Goal: Information Seeking & Learning: Learn about a topic

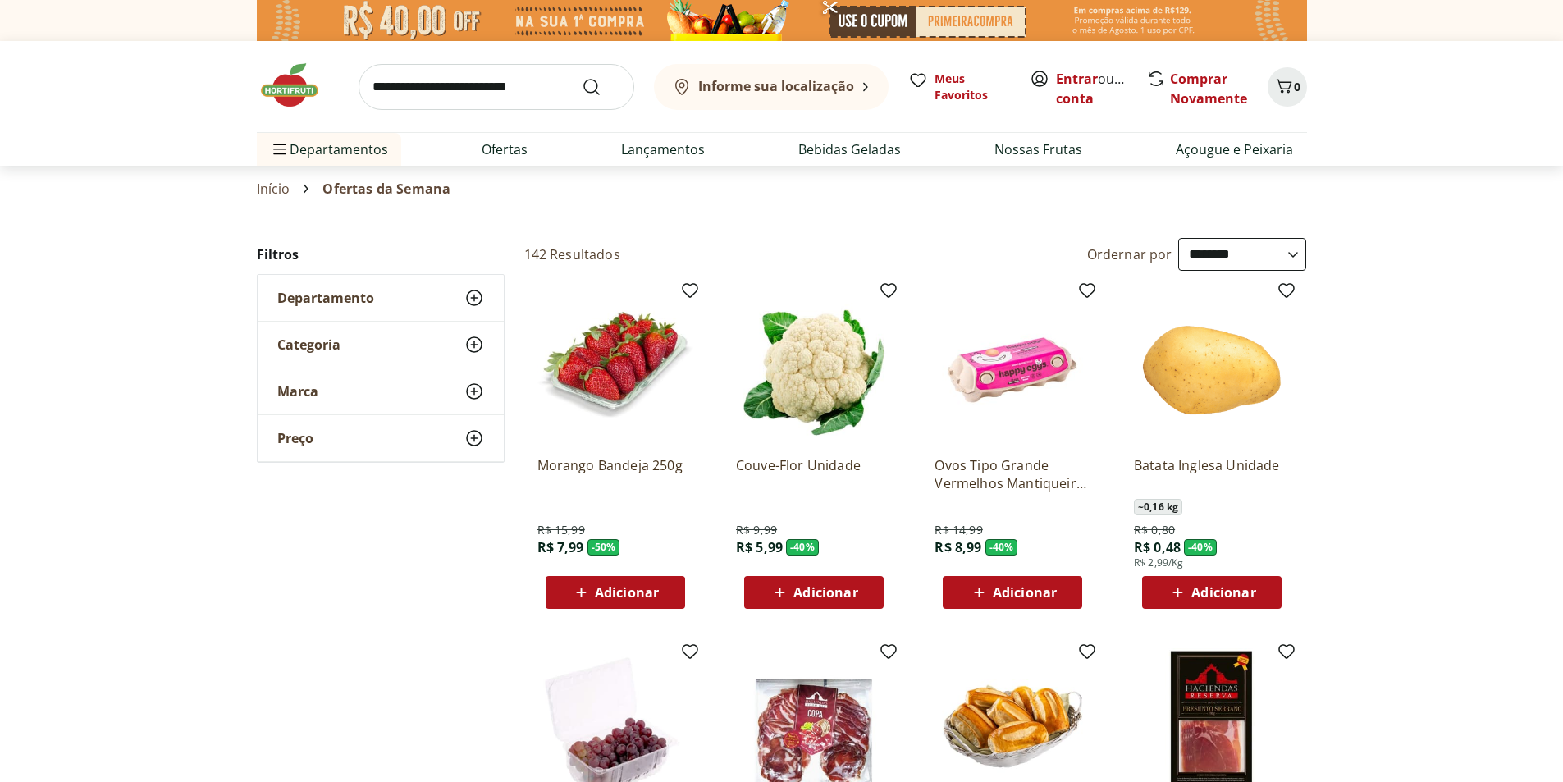
select select "**********"
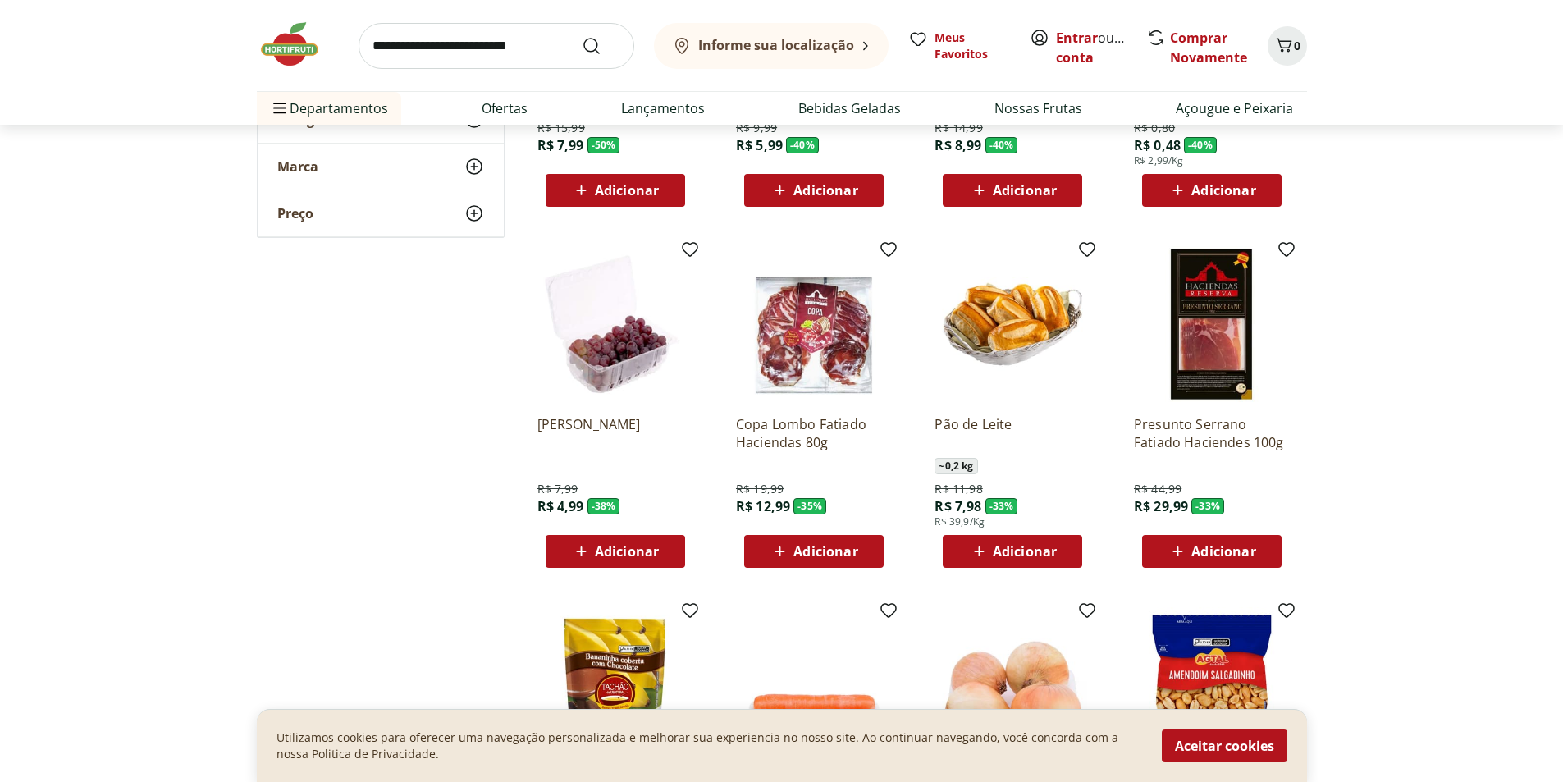
scroll to position [410, 0]
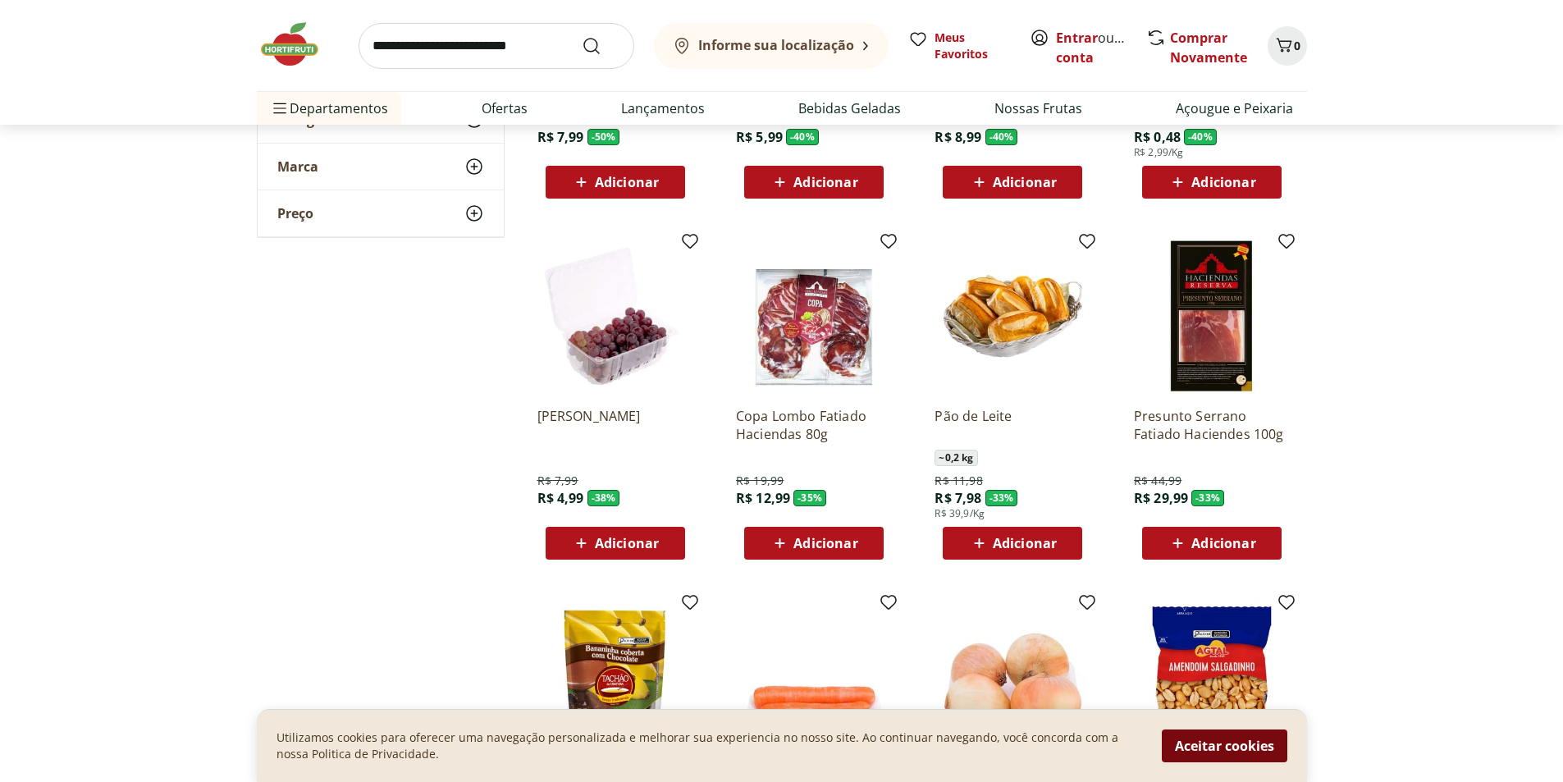
click at [1253, 742] on button "Aceitar cookies" at bounding box center [1225, 746] width 126 height 33
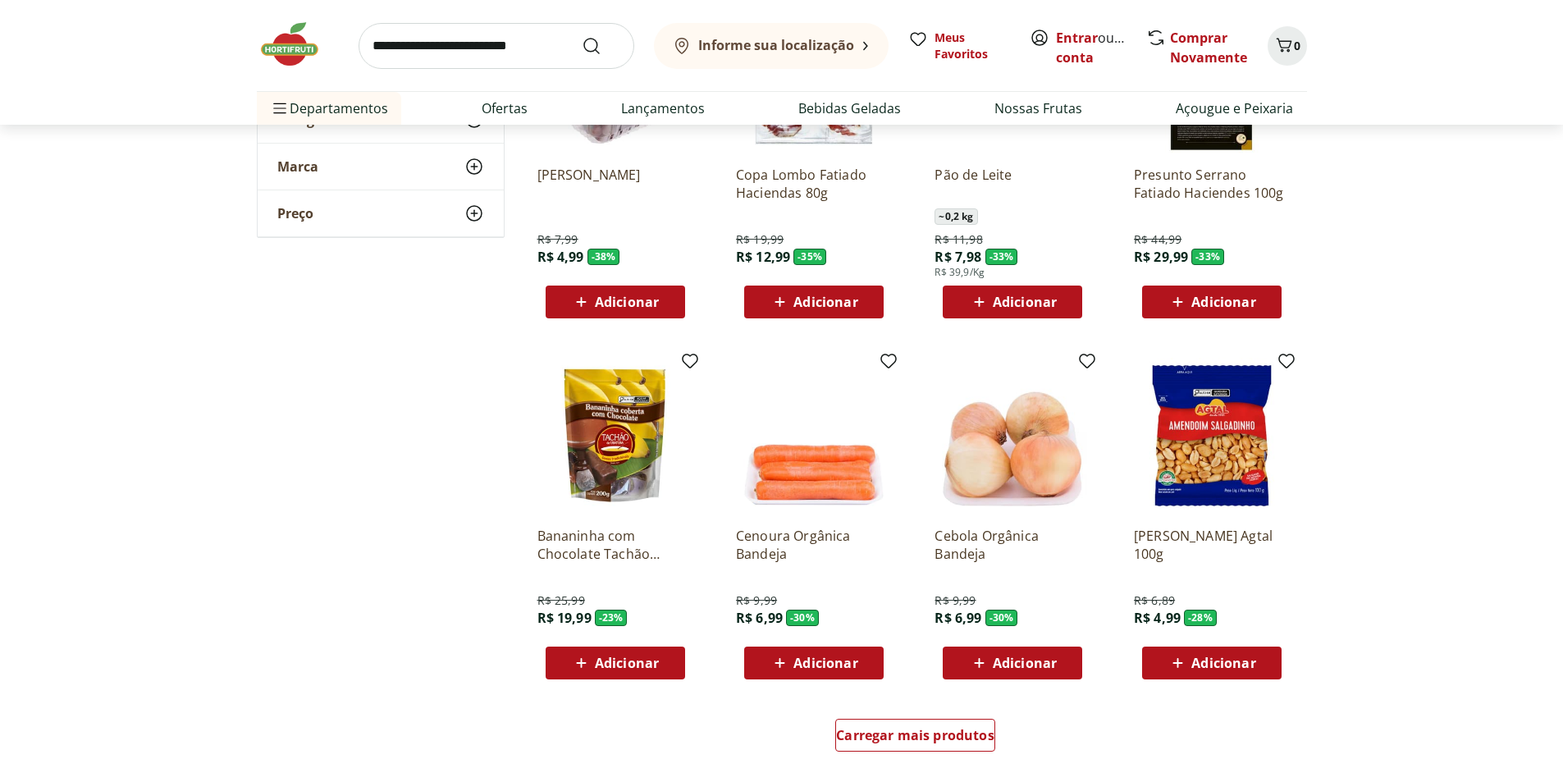
scroll to position [657, 0]
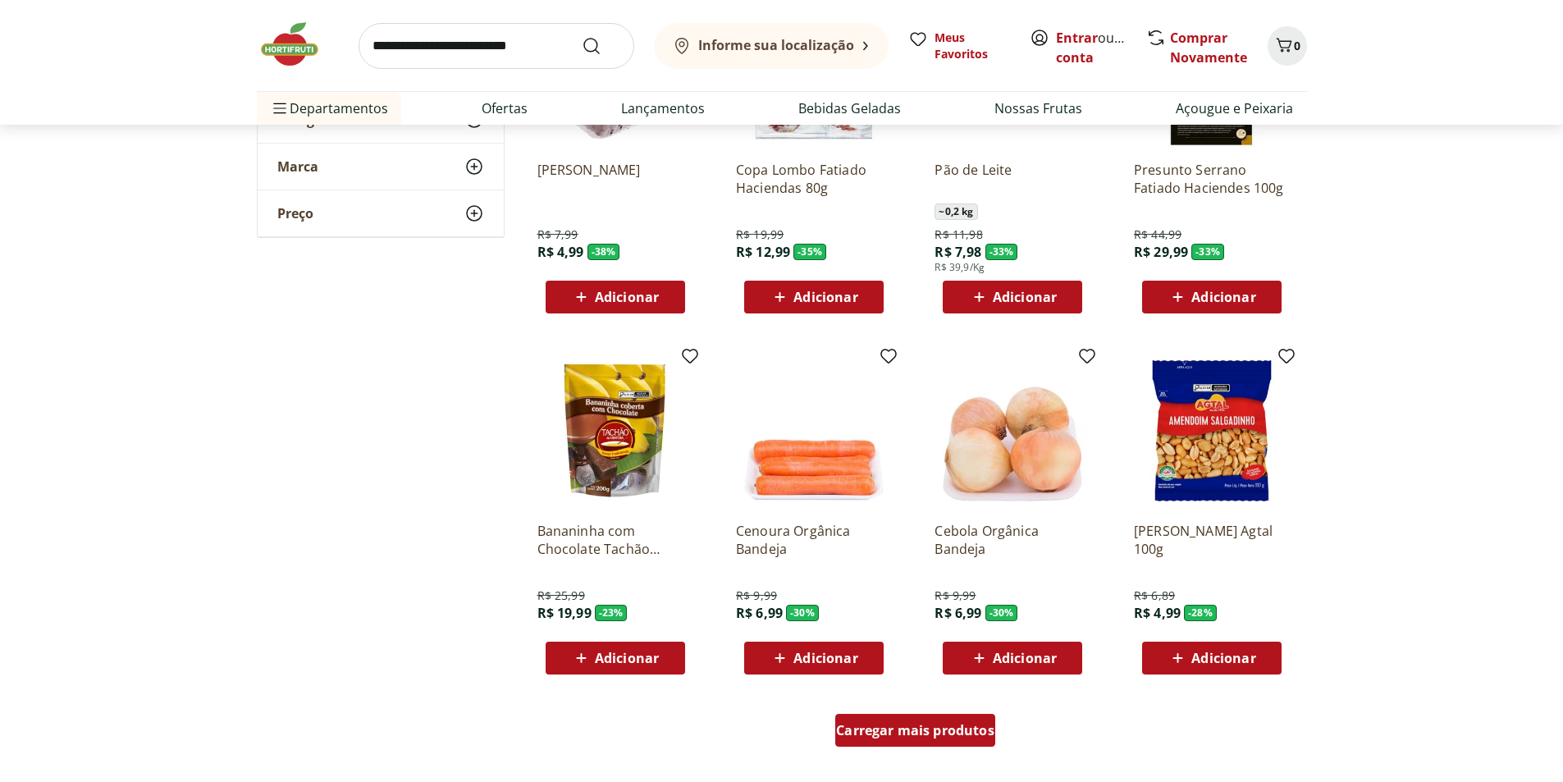
click at [959, 730] on span "Carregar mais produtos" at bounding box center [915, 730] width 158 height 13
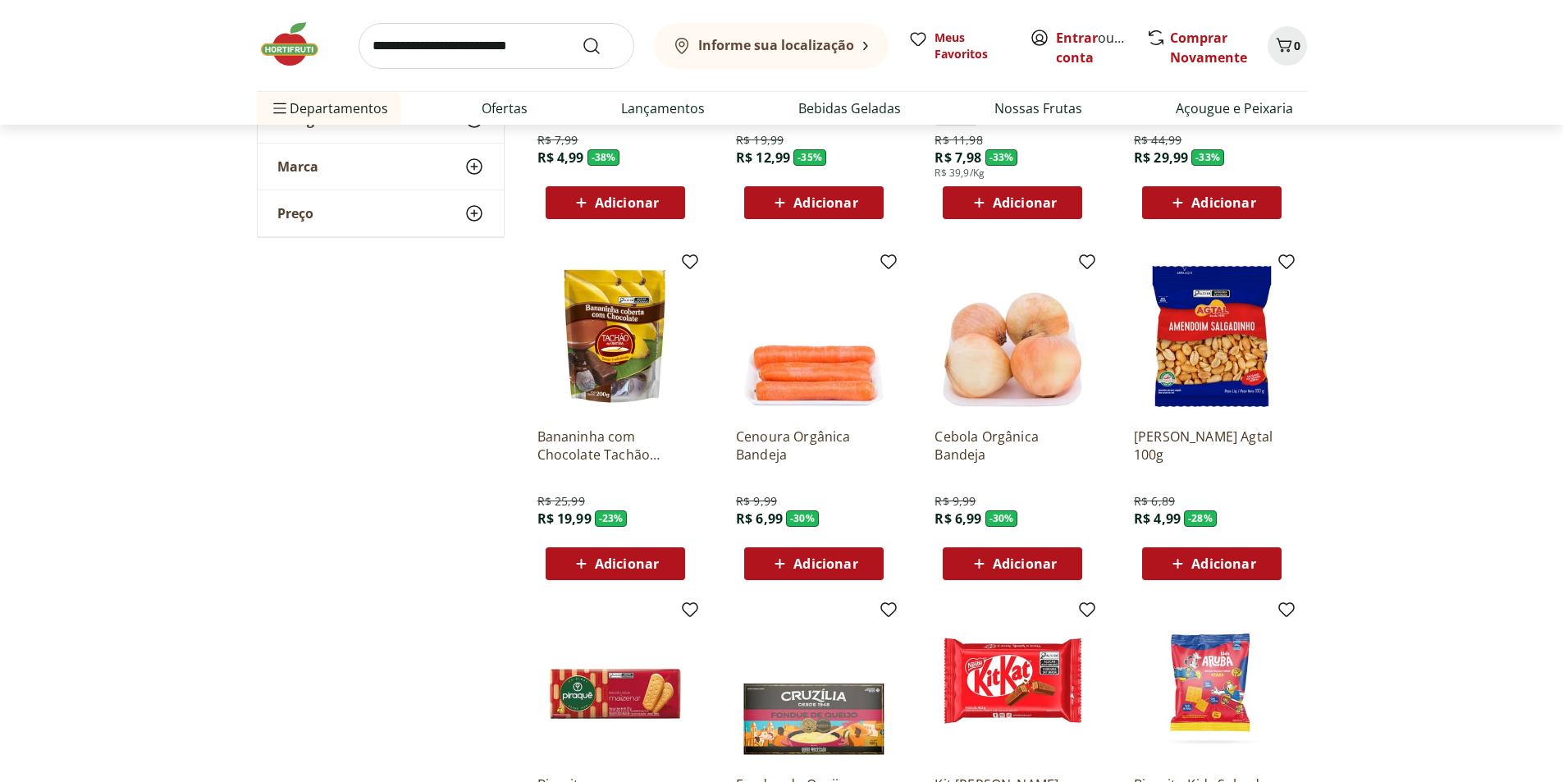
scroll to position [985, 0]
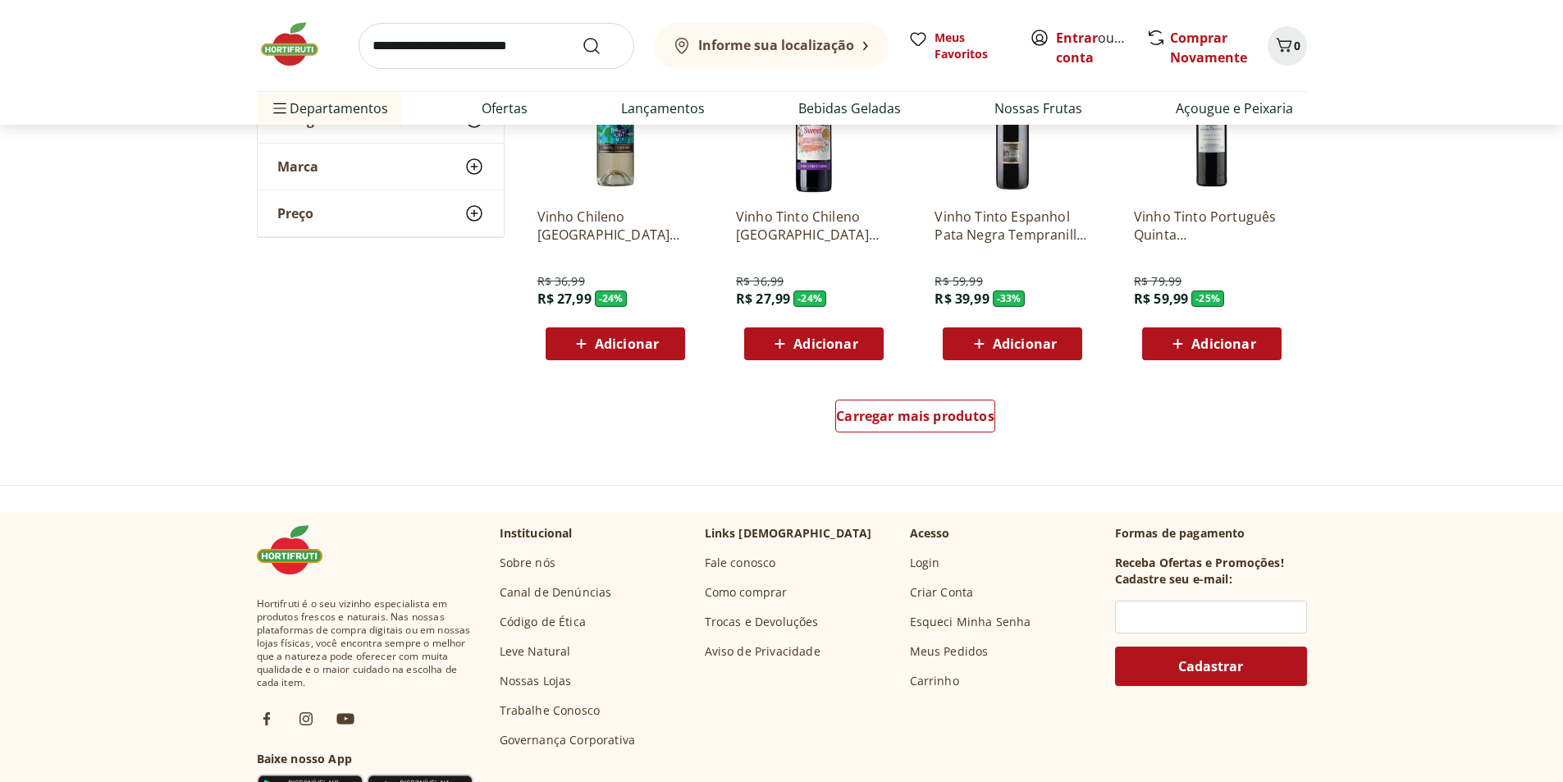
scroll to position [2052, 0]
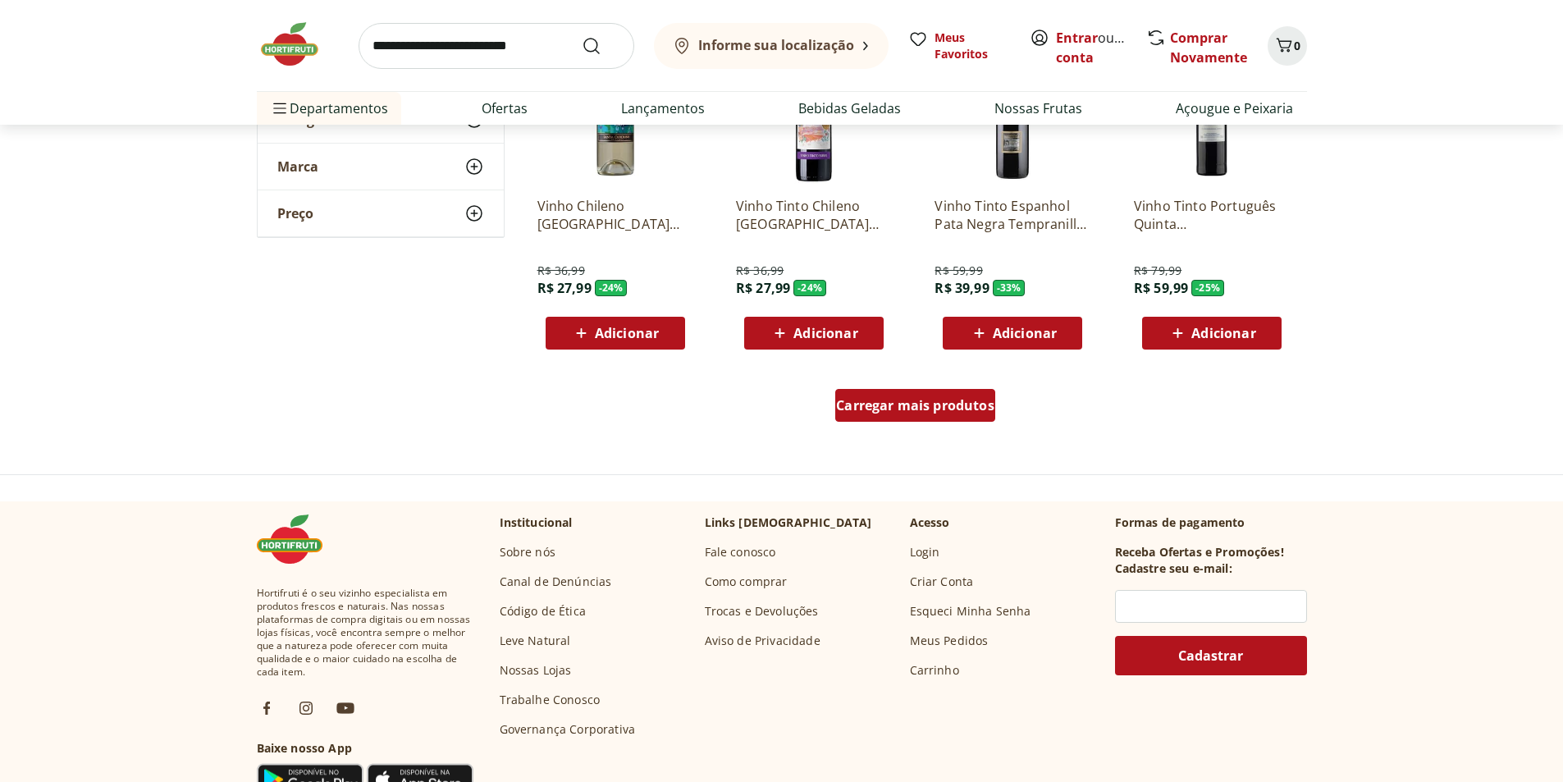
click at [941, 394] on div "Carregar mais produtos" at bounding box center [915, 405] width 160 height 33
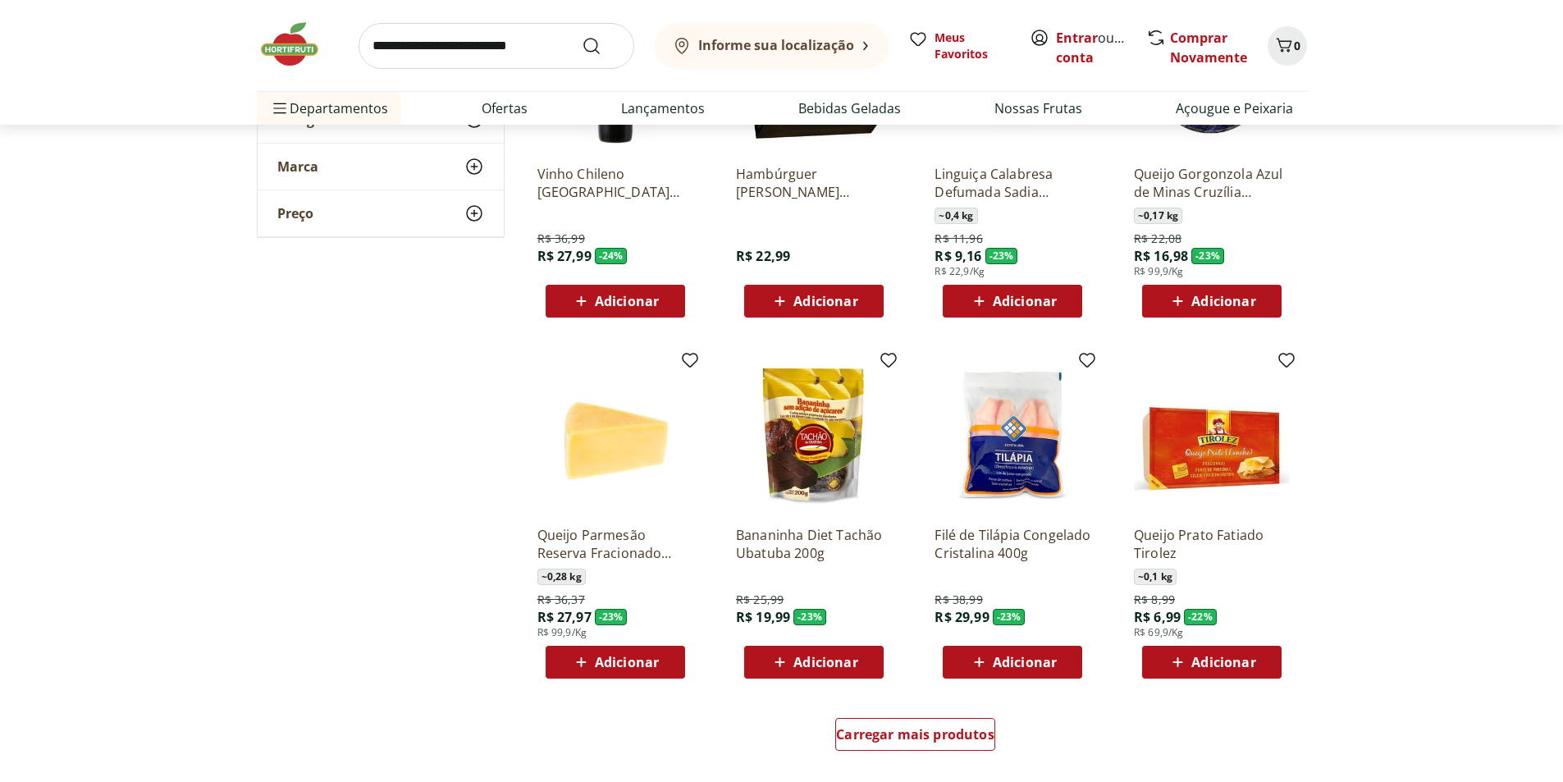
scroll to position [2873, 0]
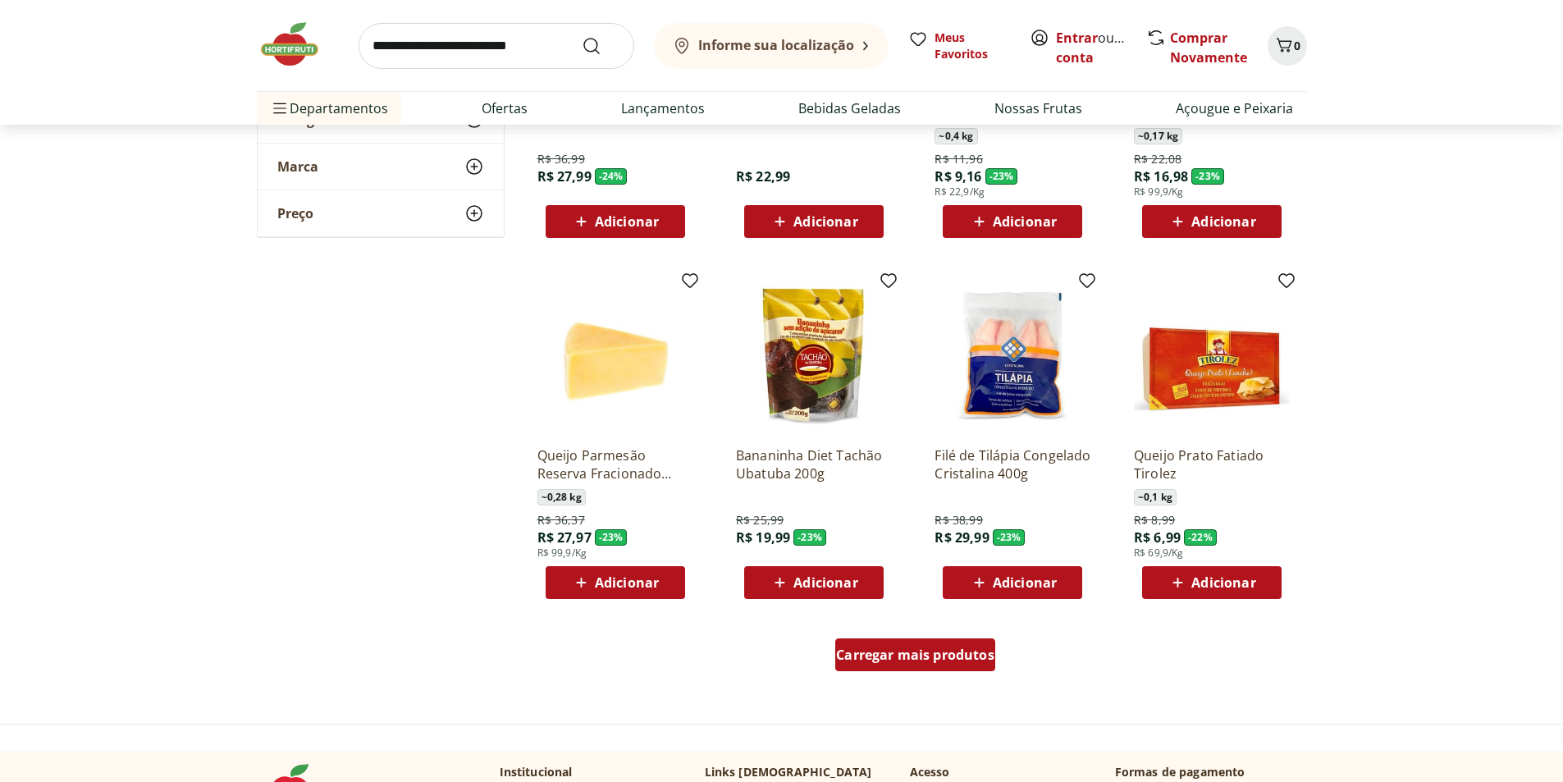
click at [963, 659] on span "Carregar mais produtos" at bounding box center [915, 654] width 158 height 13
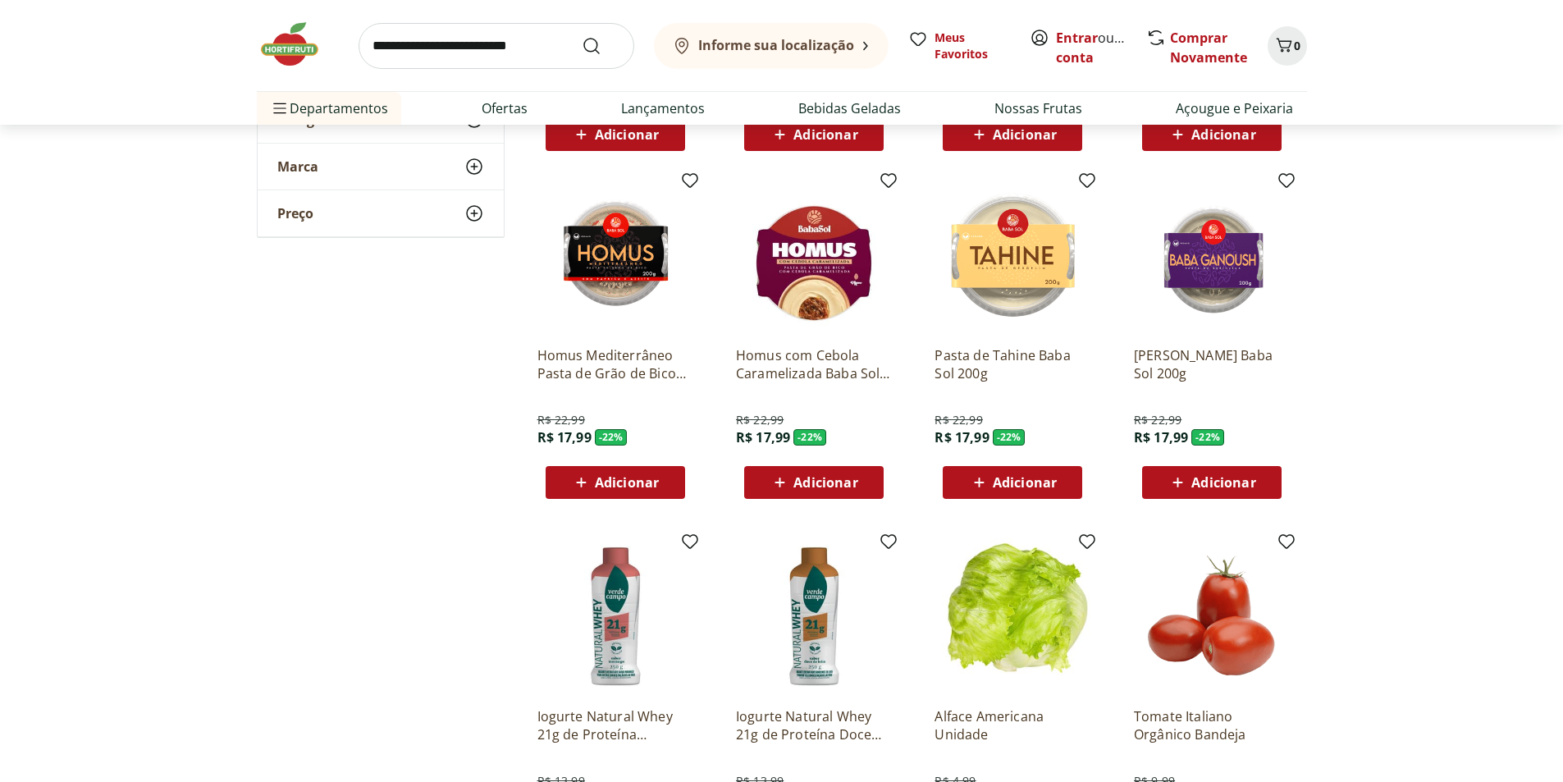
scroll to position [3365, 0]
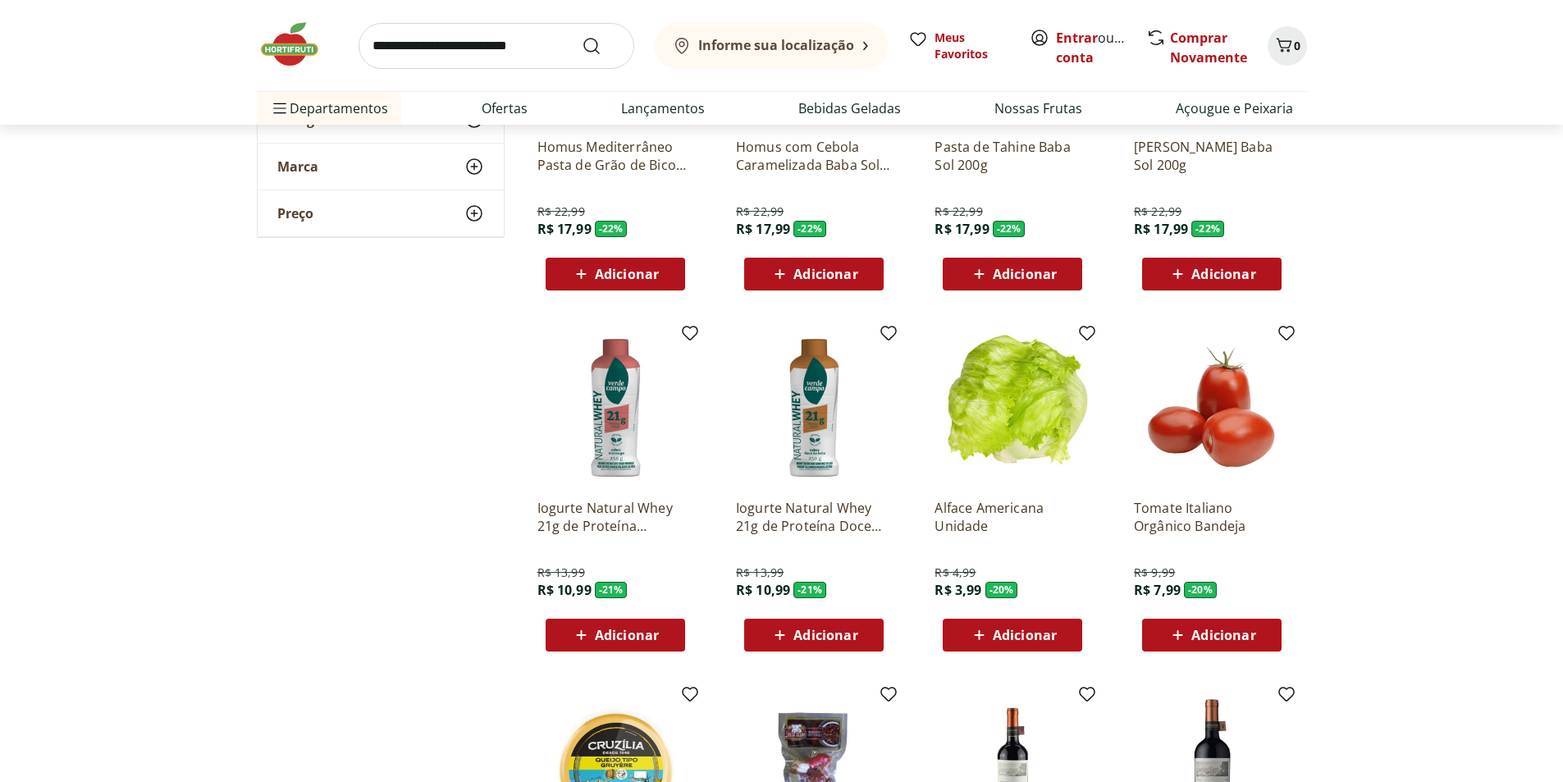
scroll to position [3775, 0]
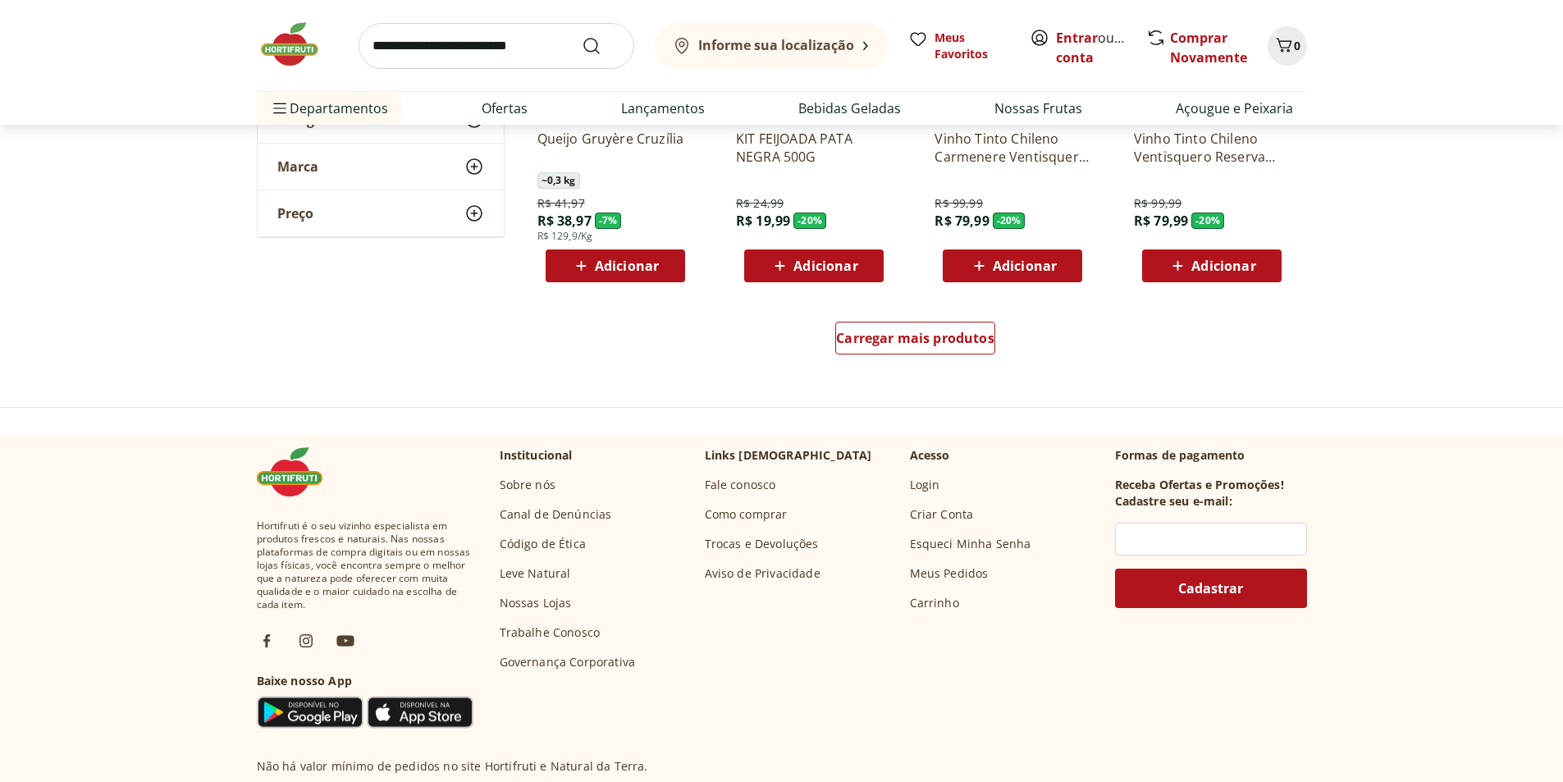
scroll to position [4083, 0]
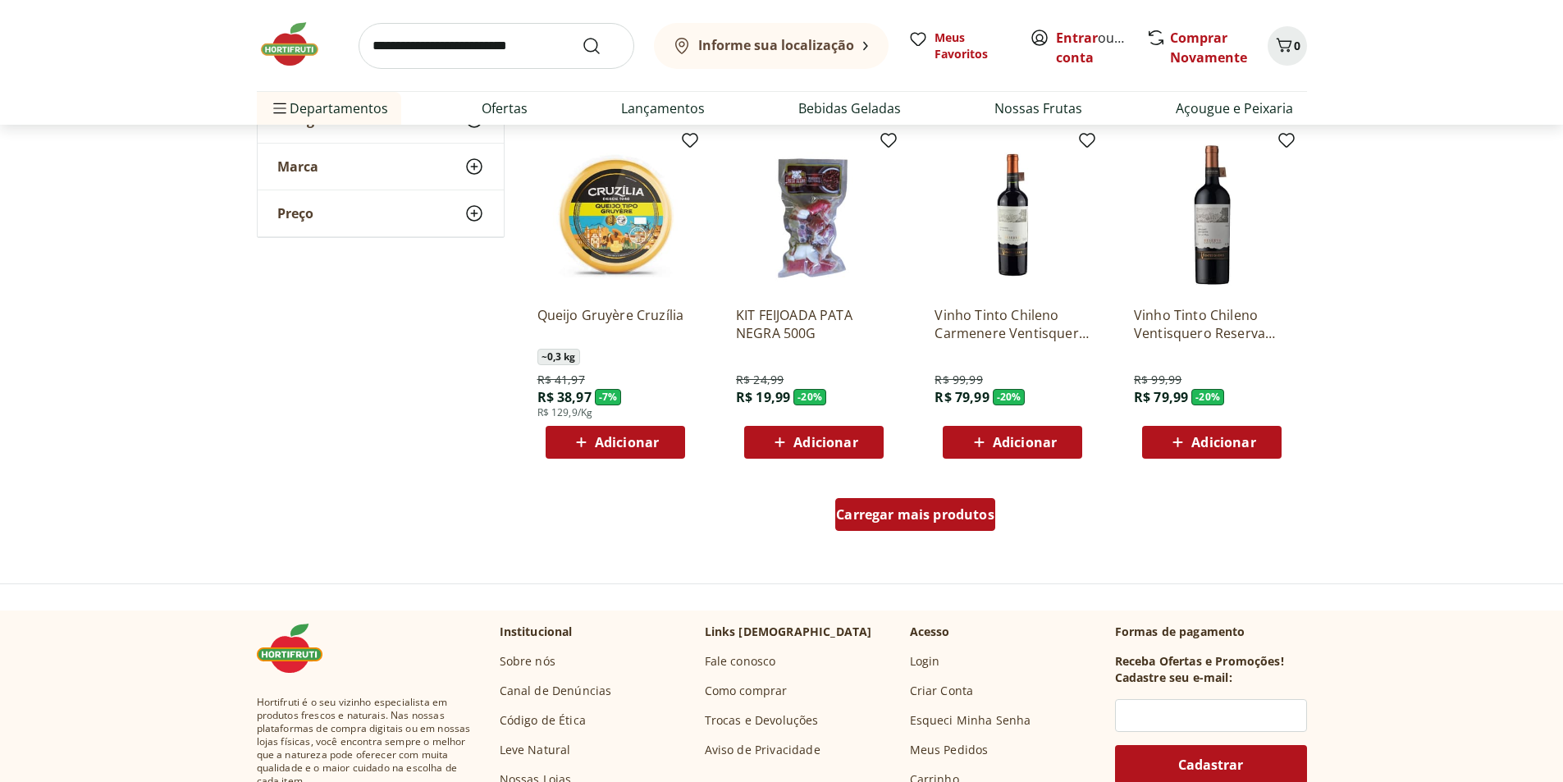
click at [937, 514] on span "Carregar mais produtos" at bounding box center [915, 514] width 158 height 13
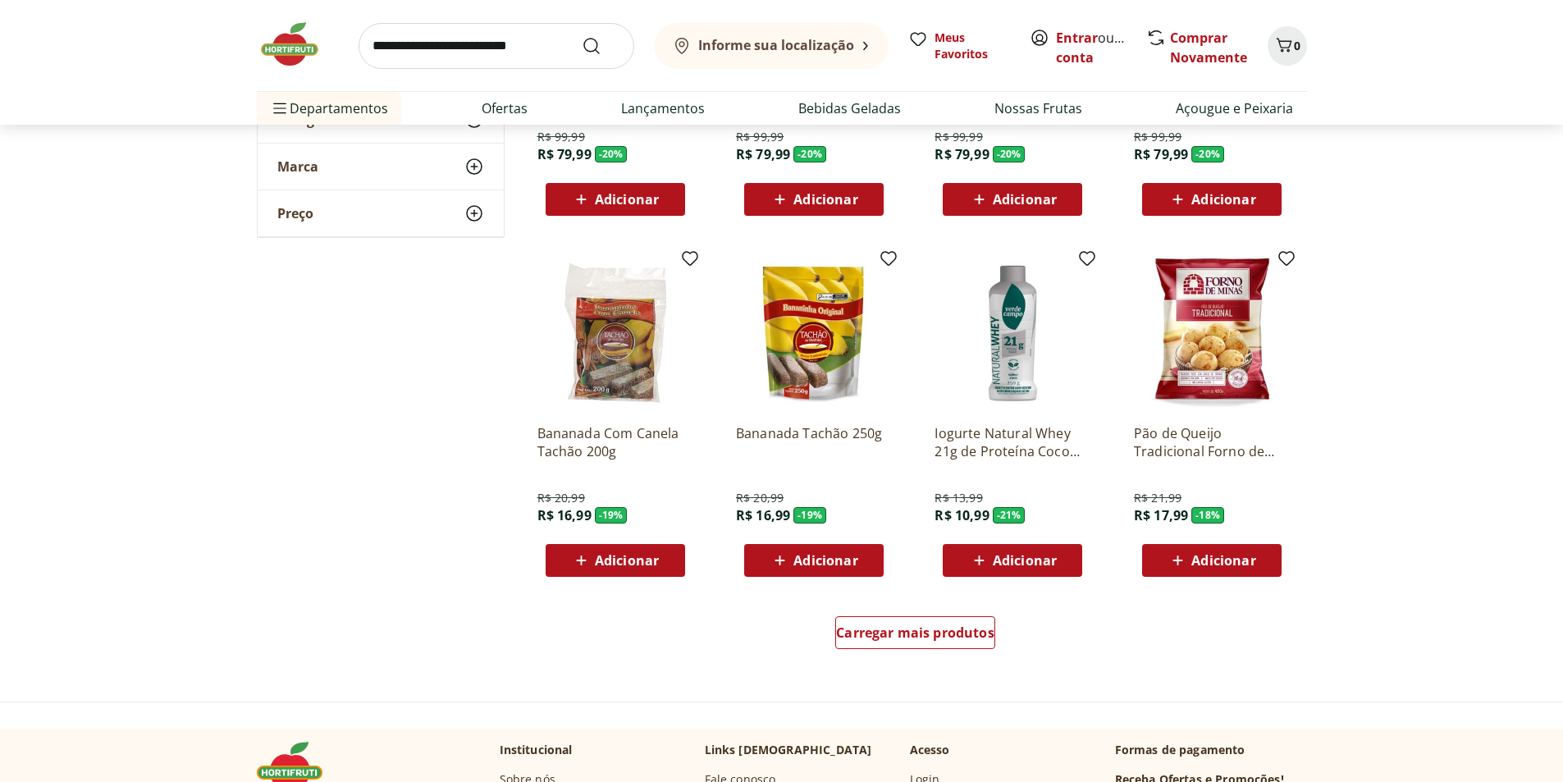
scroll to position [5068, 0]
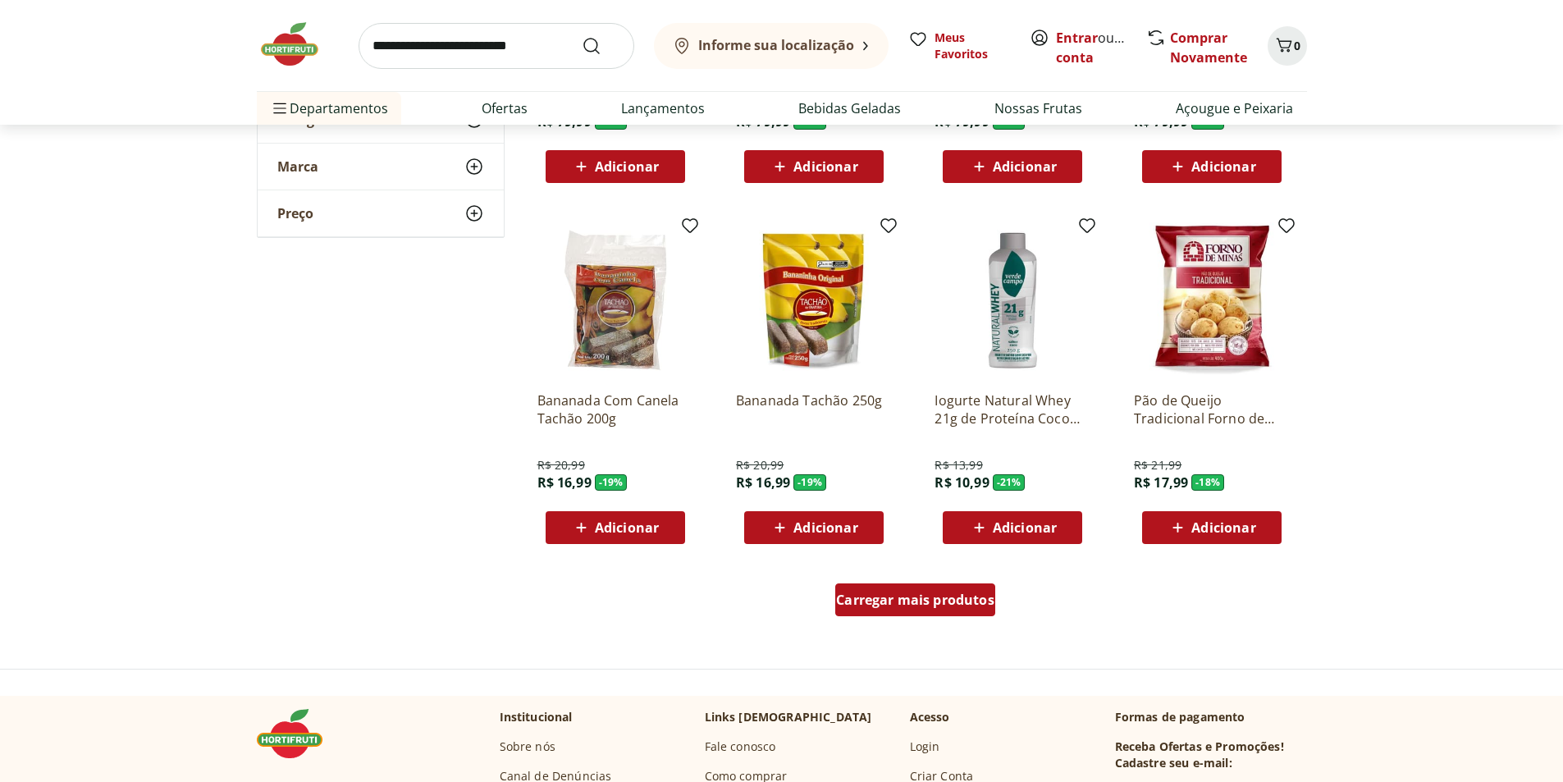
click at [932, 585] on div "Carregar mais produtos" at bounding box center [915, 600] width 160 height 33
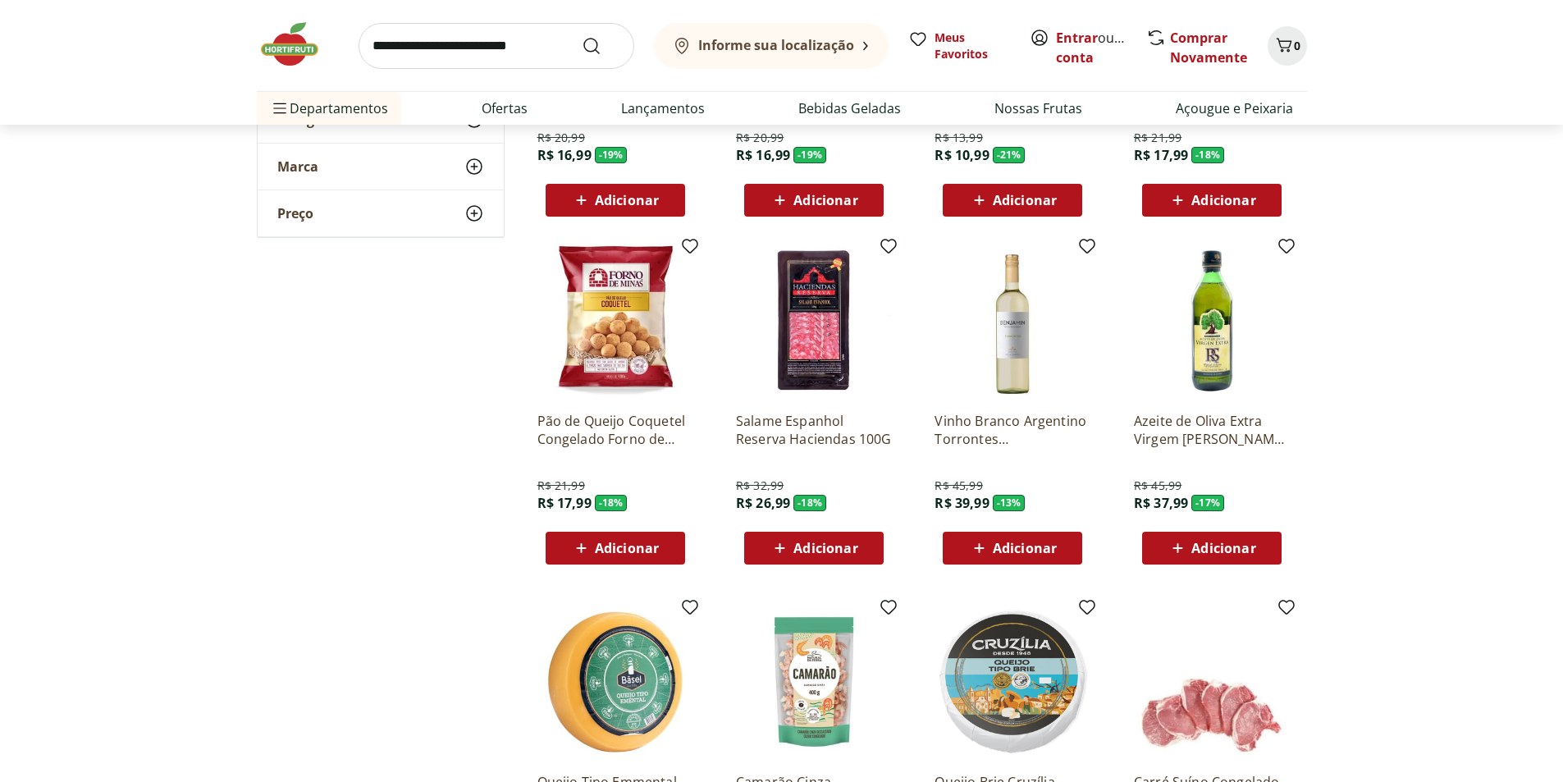
scroll to position [5396, 0]
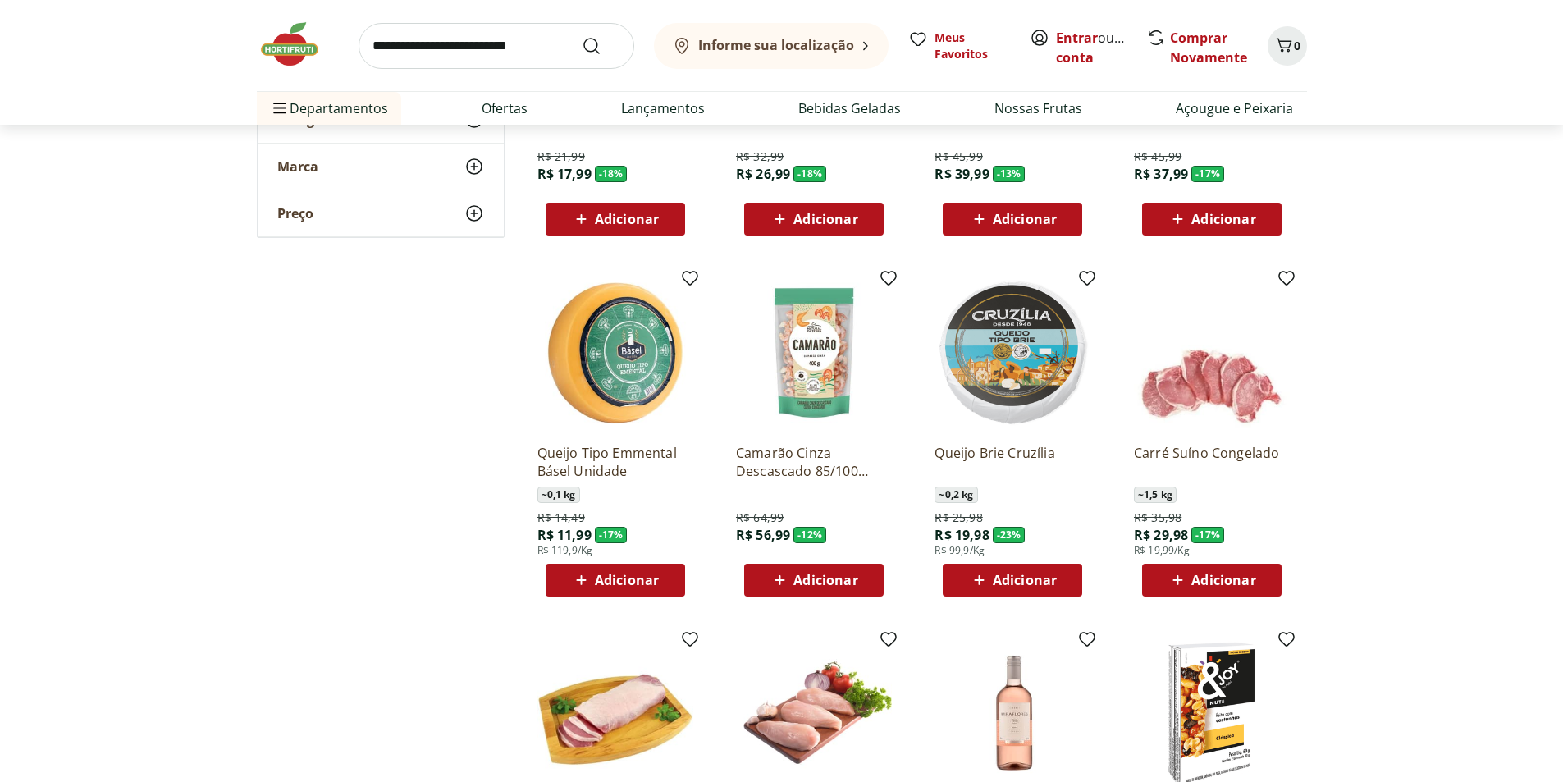
scroll to position [6053, 0]
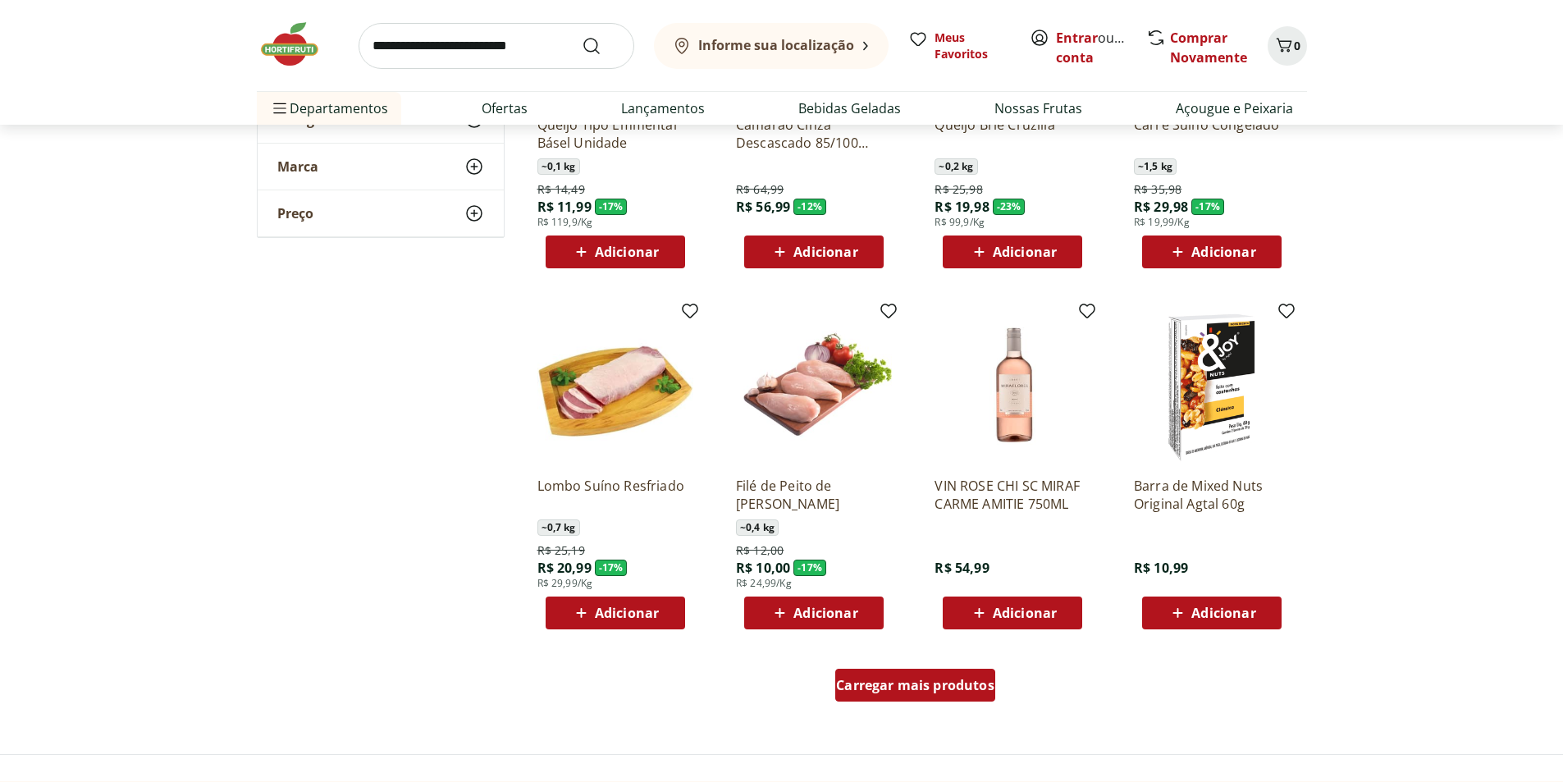
click at [938, 686] on span "Carregar mais produtos" at bounding box center [915, 685] width 158 height 13
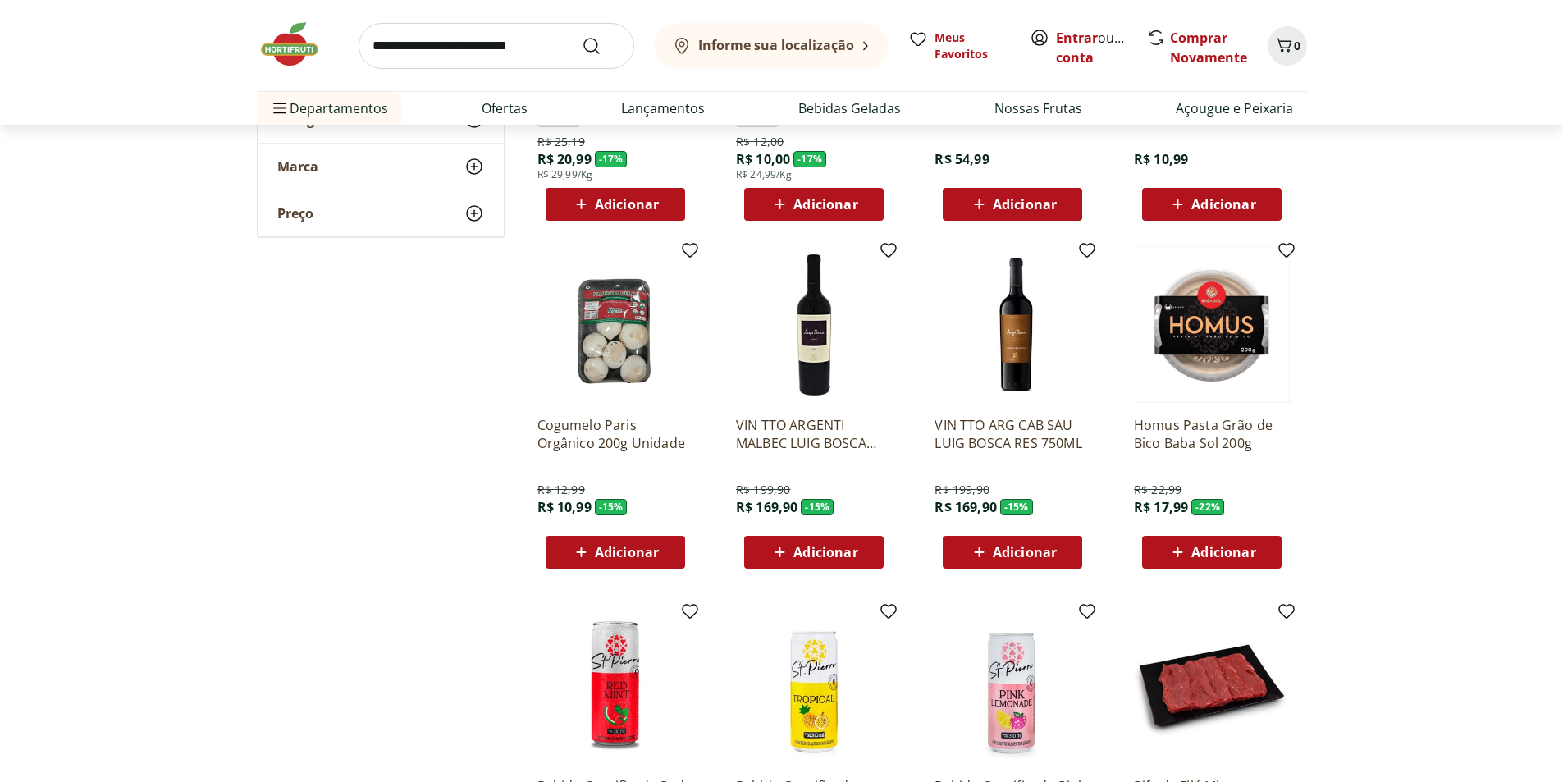
scroll to position [6463, 0]
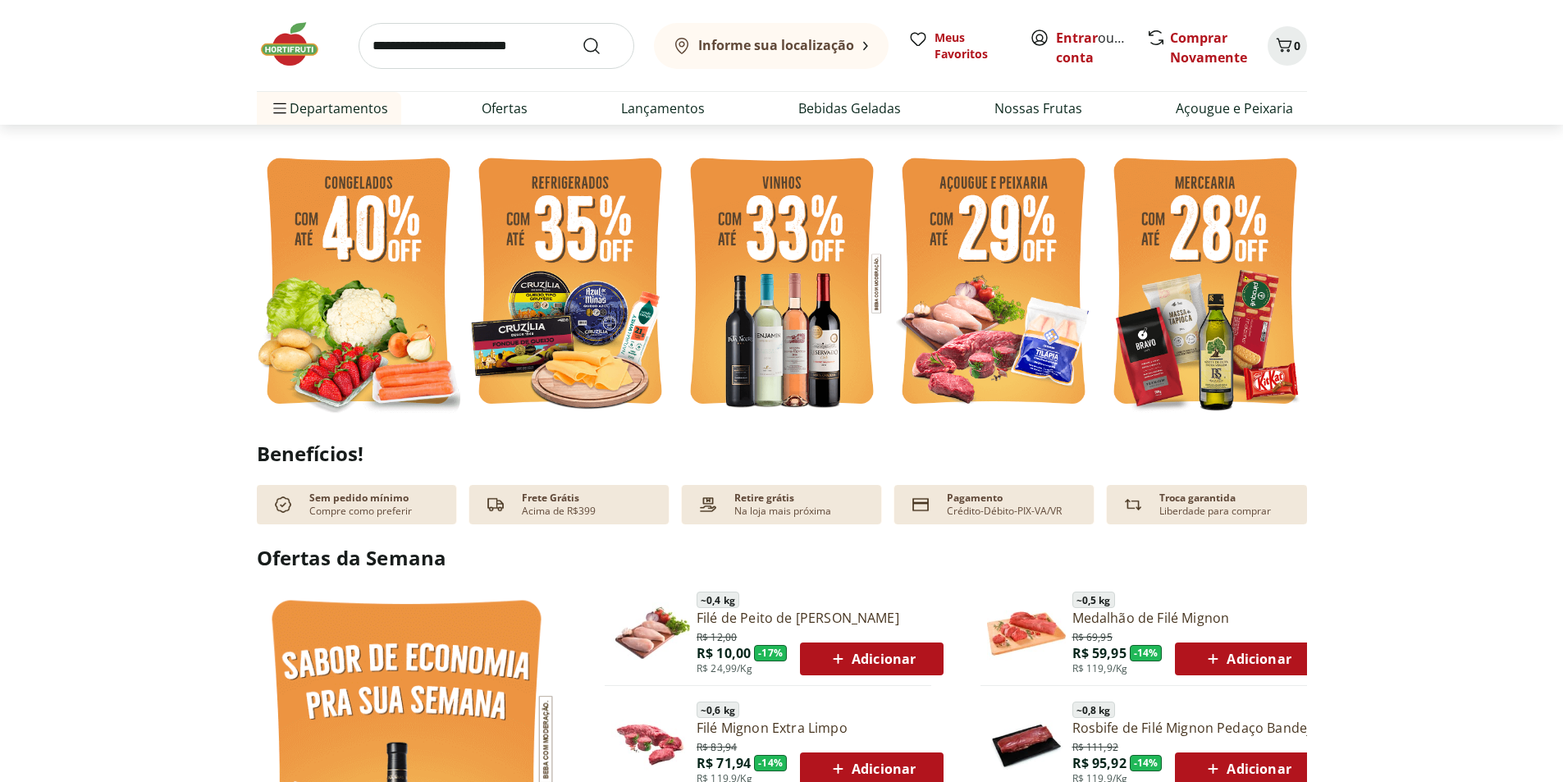
scroll to position [492, 0]
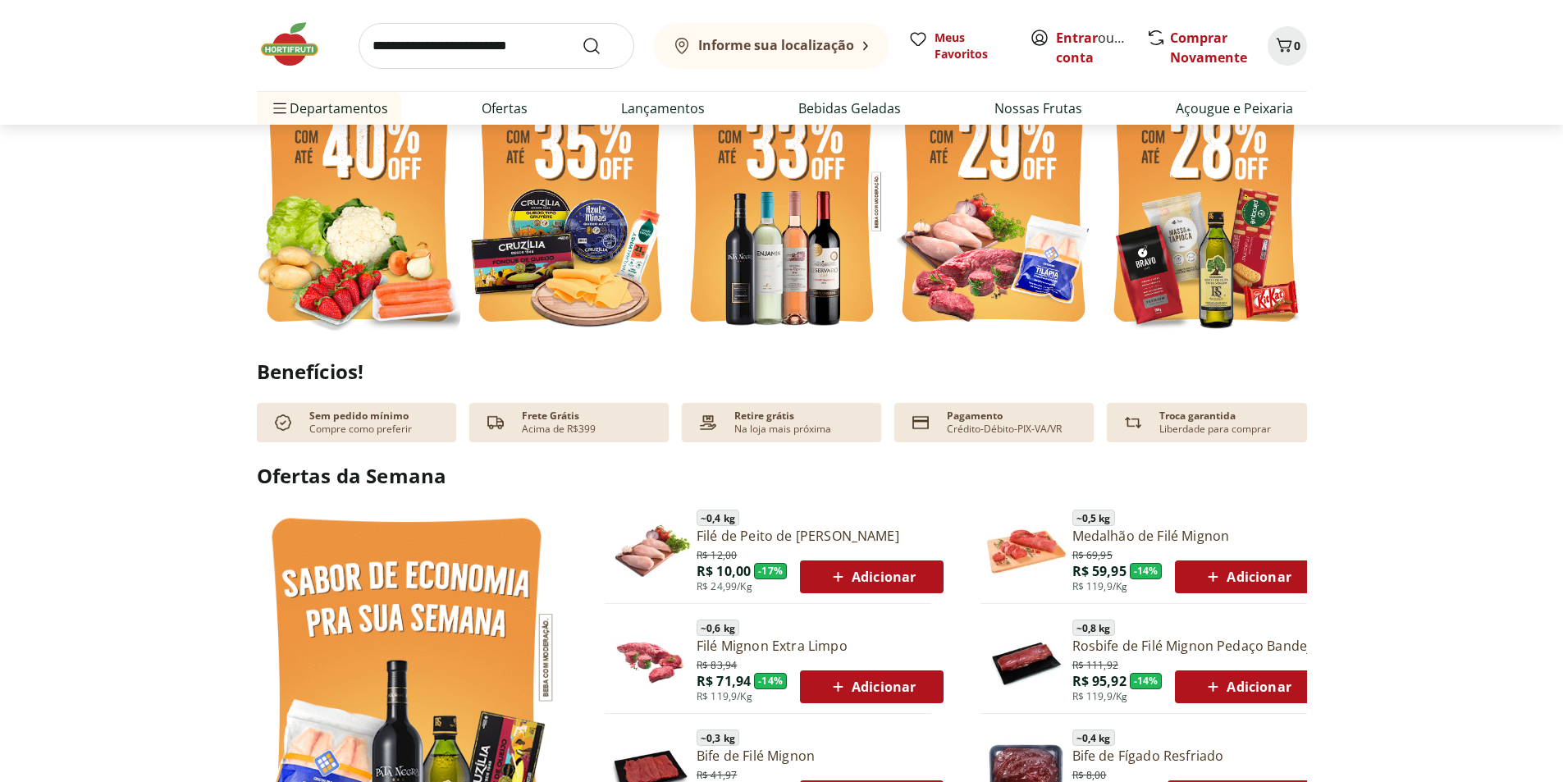
click at [1034, 304] on img at bounding box center [994, 202] width 204 height 272
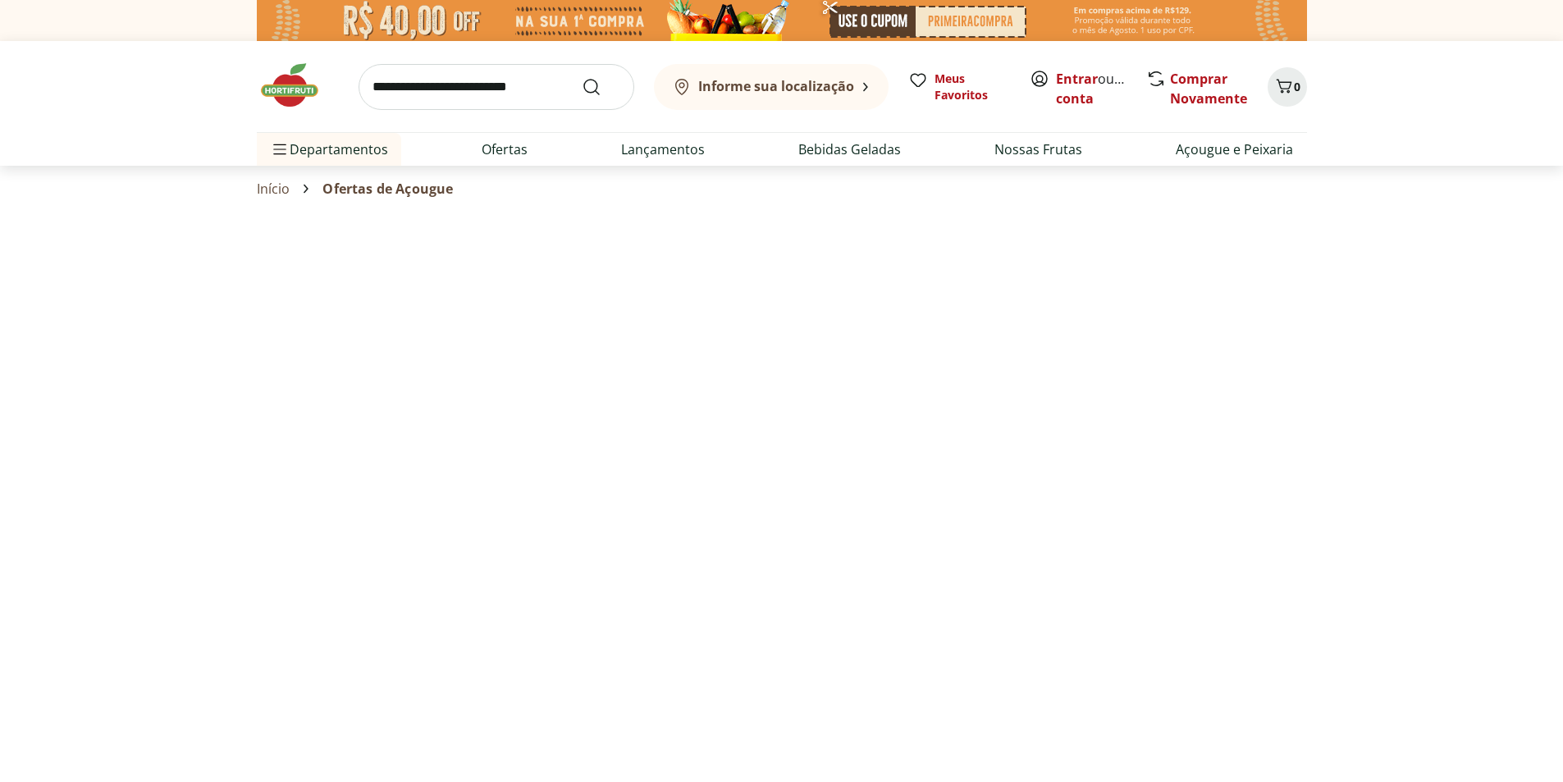
select select "**********"
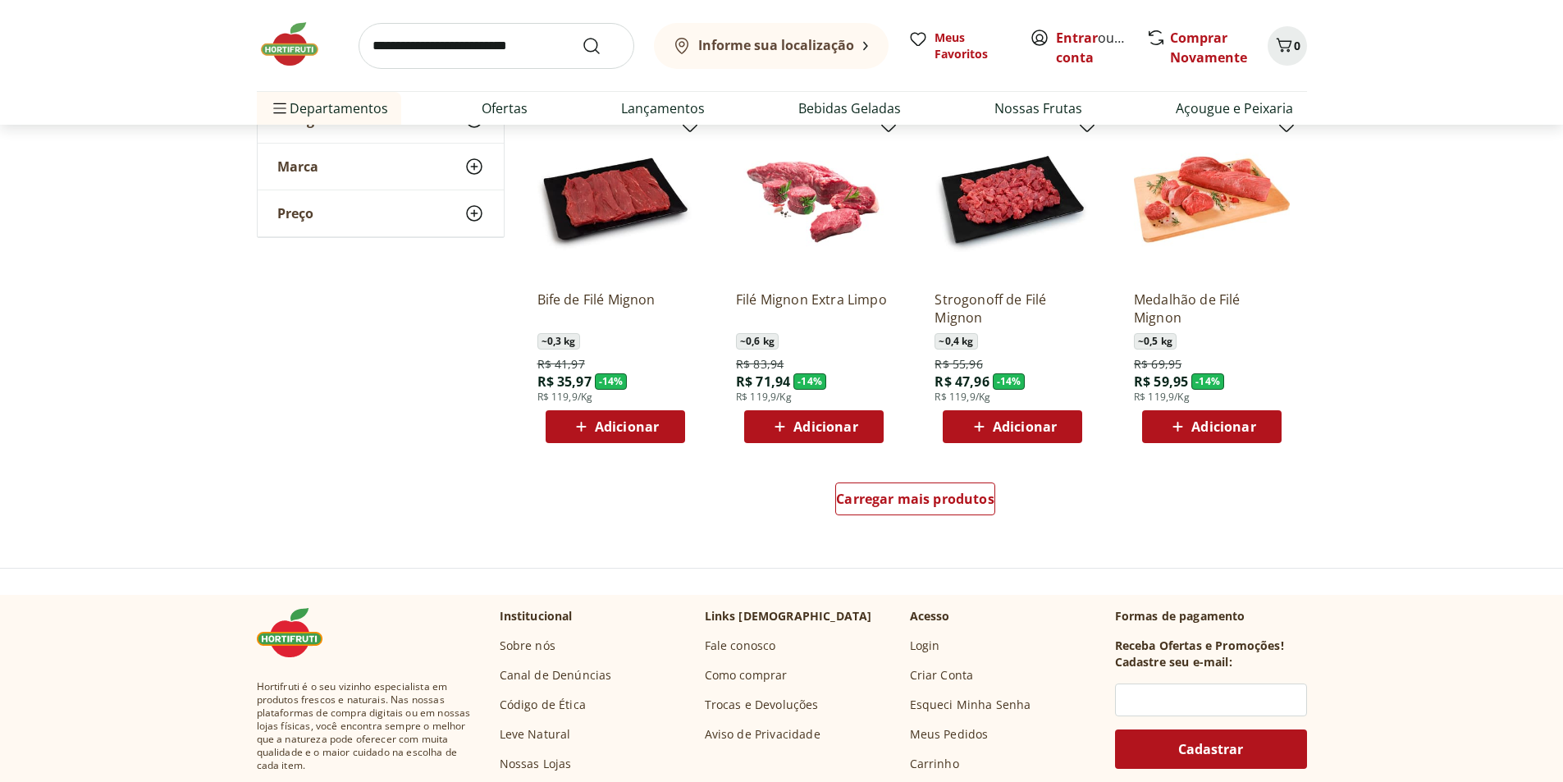
scroll to position [903, 0]
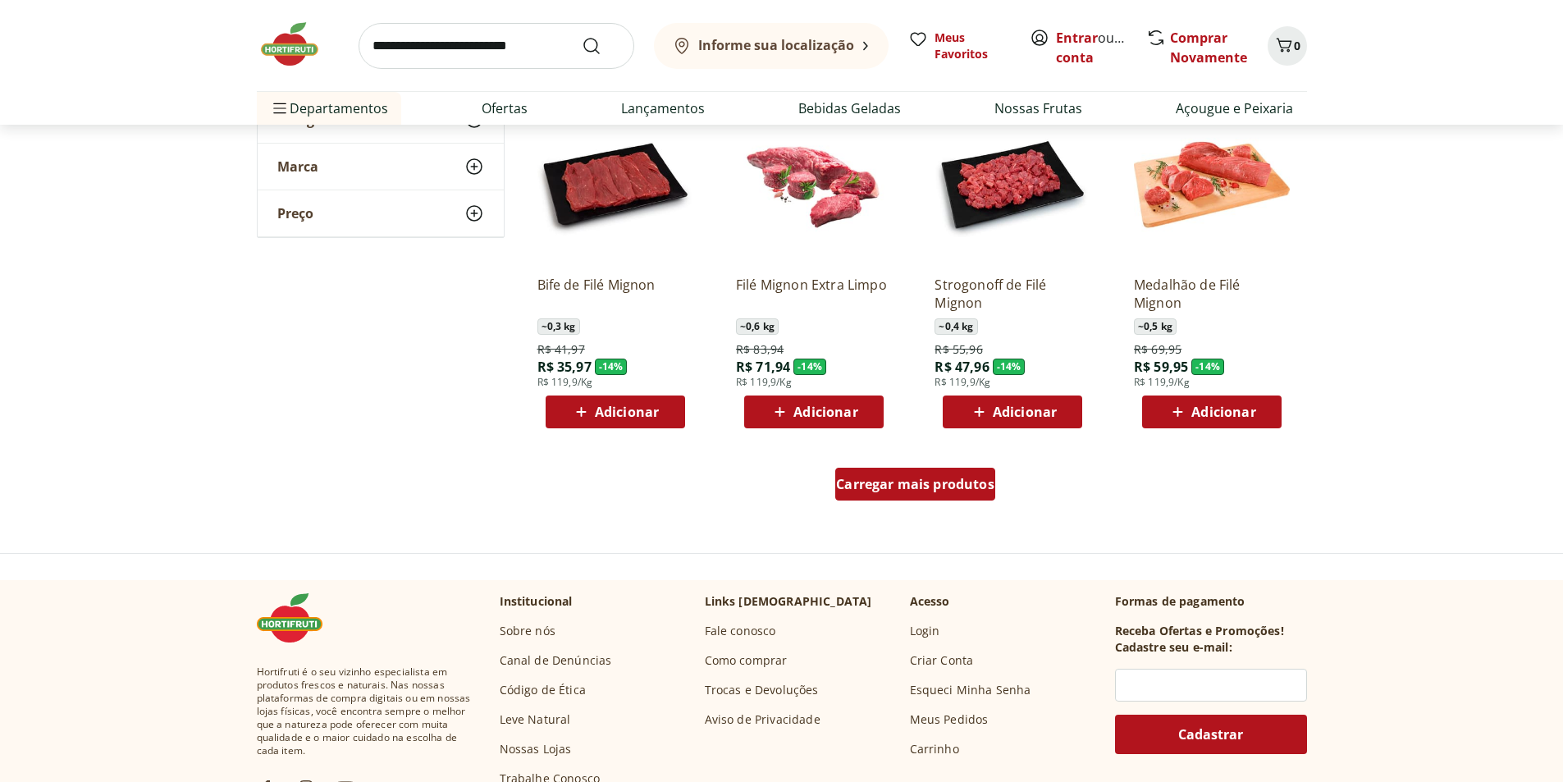
click at [900, 484] on span "Carregar mais produtos" at bounding box center [915, 484] width 158 height 13
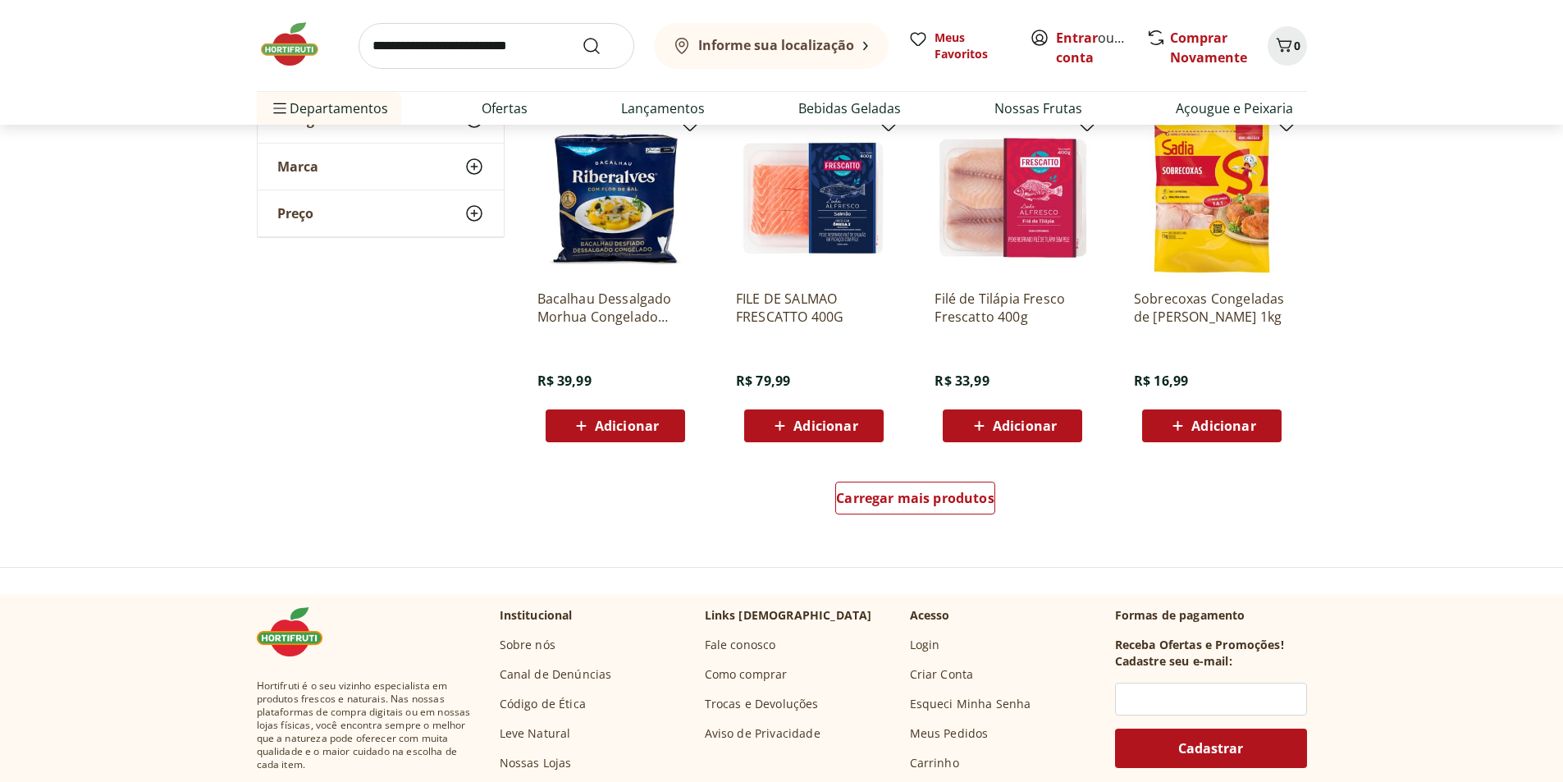
scroll to position [1970, 0]
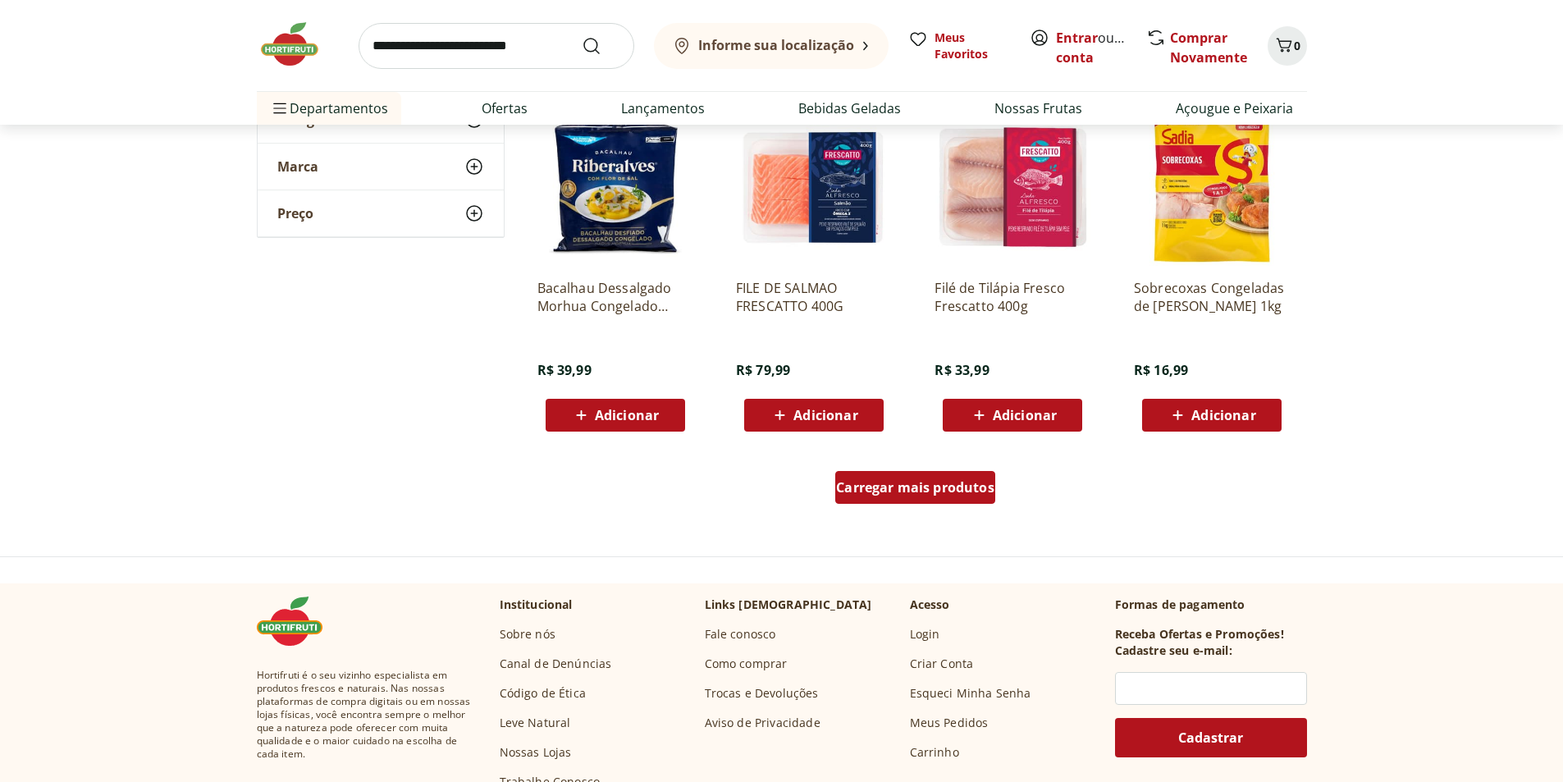
click at [908, 474] on div "Carregar mais produtos" at bounding box center [915, 487] width 160 height 33
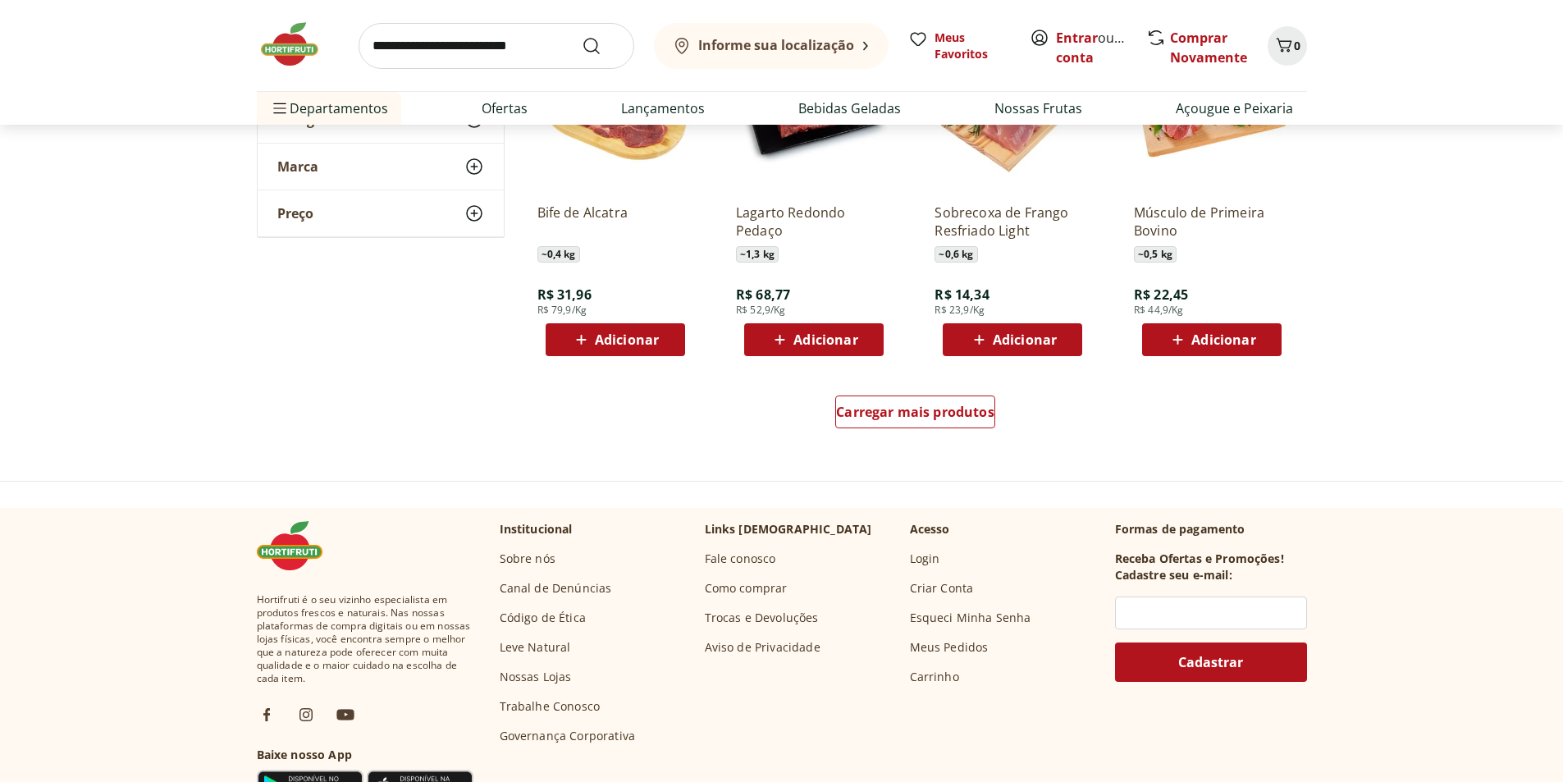
scroll to position [3119, 0]
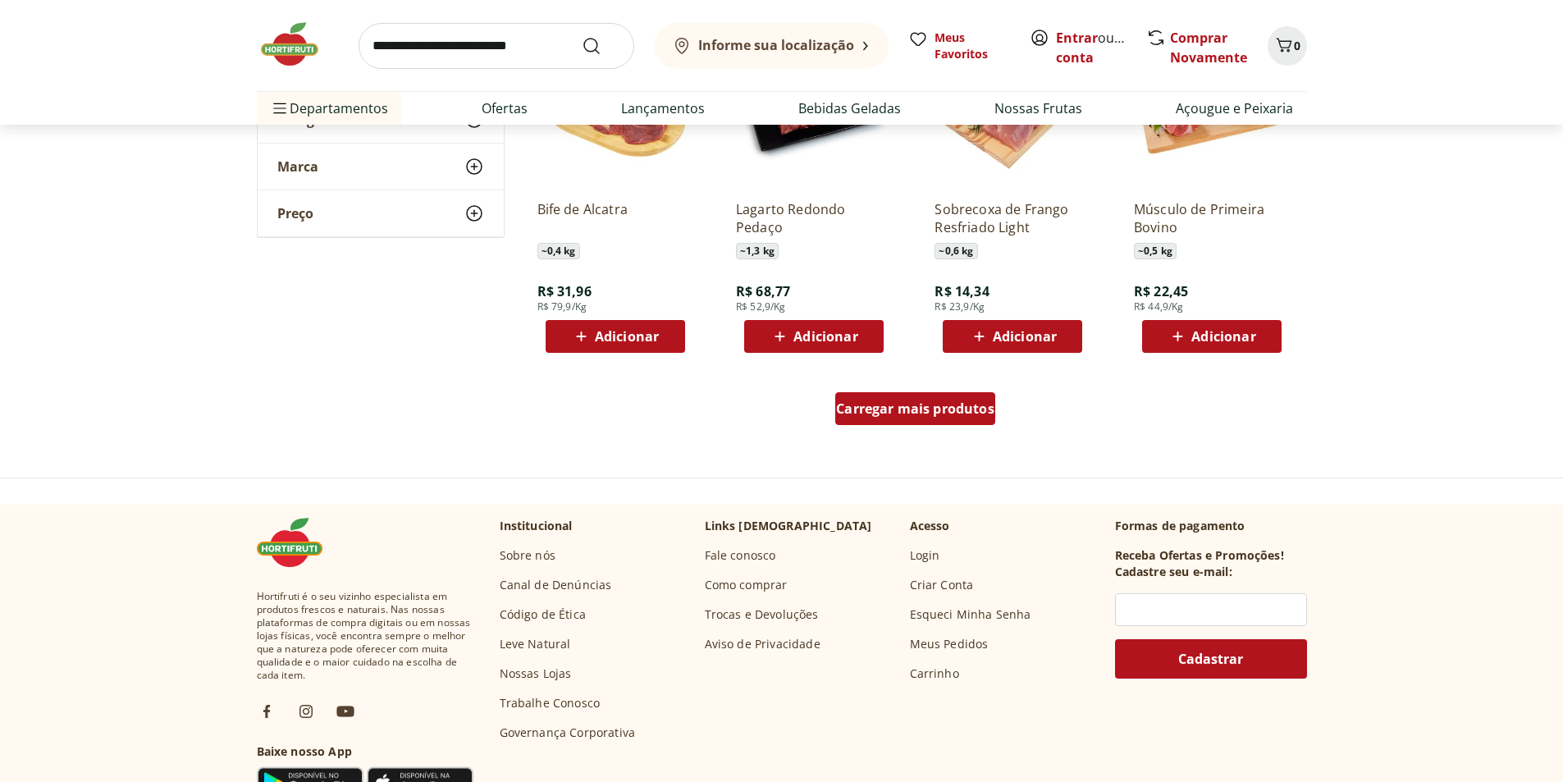
click at [939, 420] on div "Carregar mais produtos" at bounding box center [915, 408] width 160 height 33
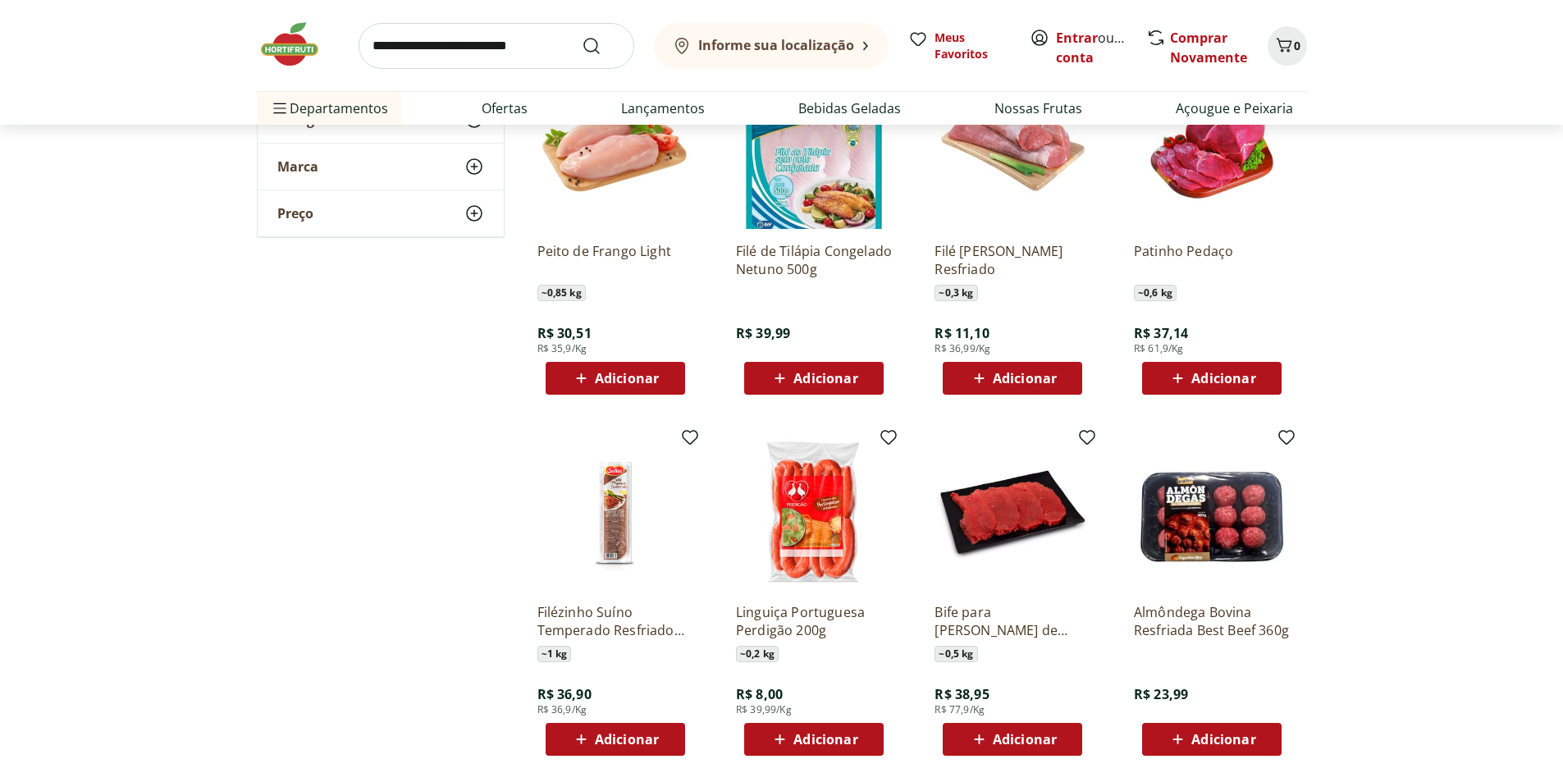
scroll to position [3447, 0]
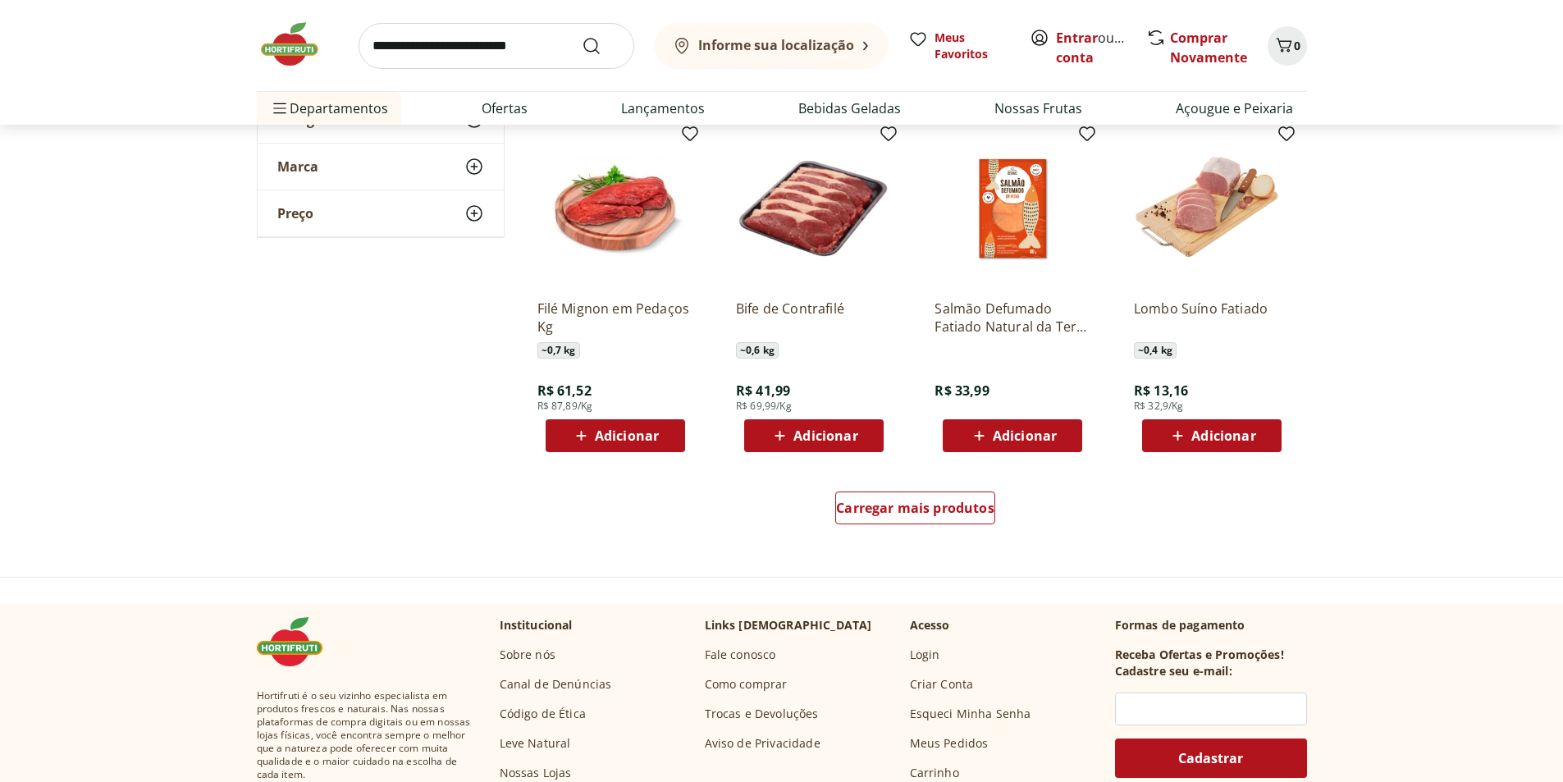
scroll to position [4104, 0]
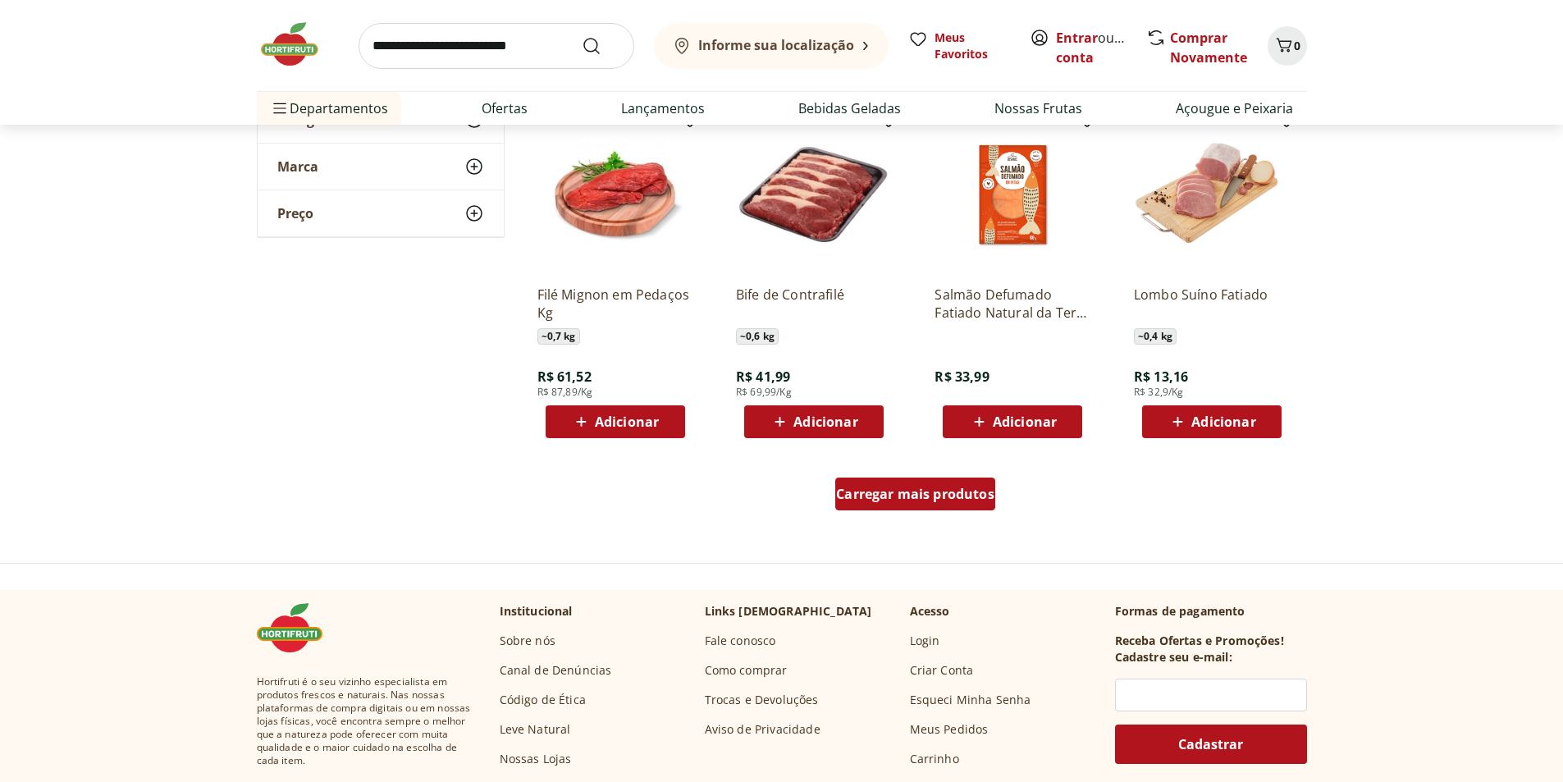
click at [955, 500] on span "Carregar mais produtos" at bounding box center [915, 494] width 158 height 13
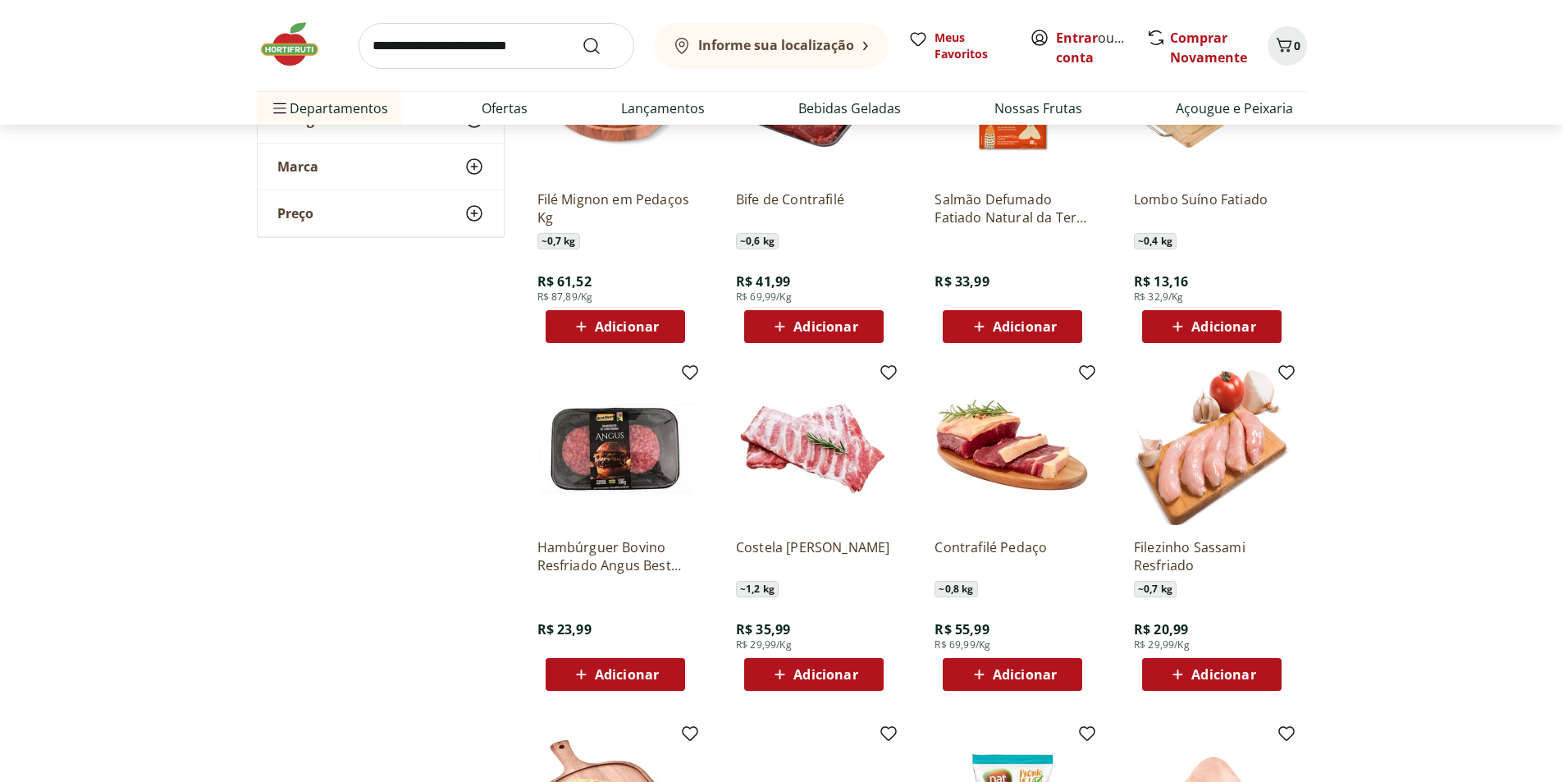
scroll to position [4350, 0]
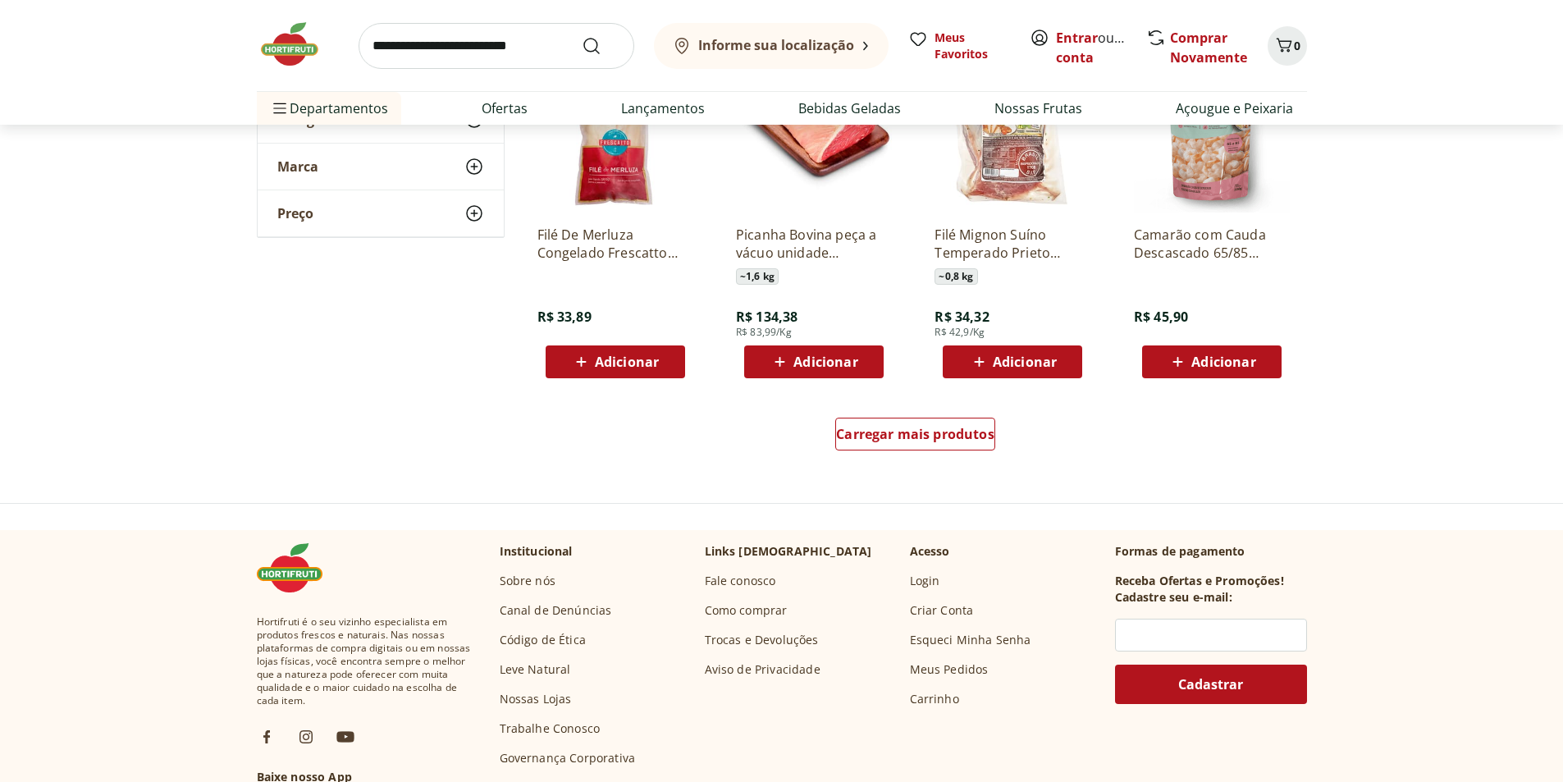
scroll to position [5253, 0]
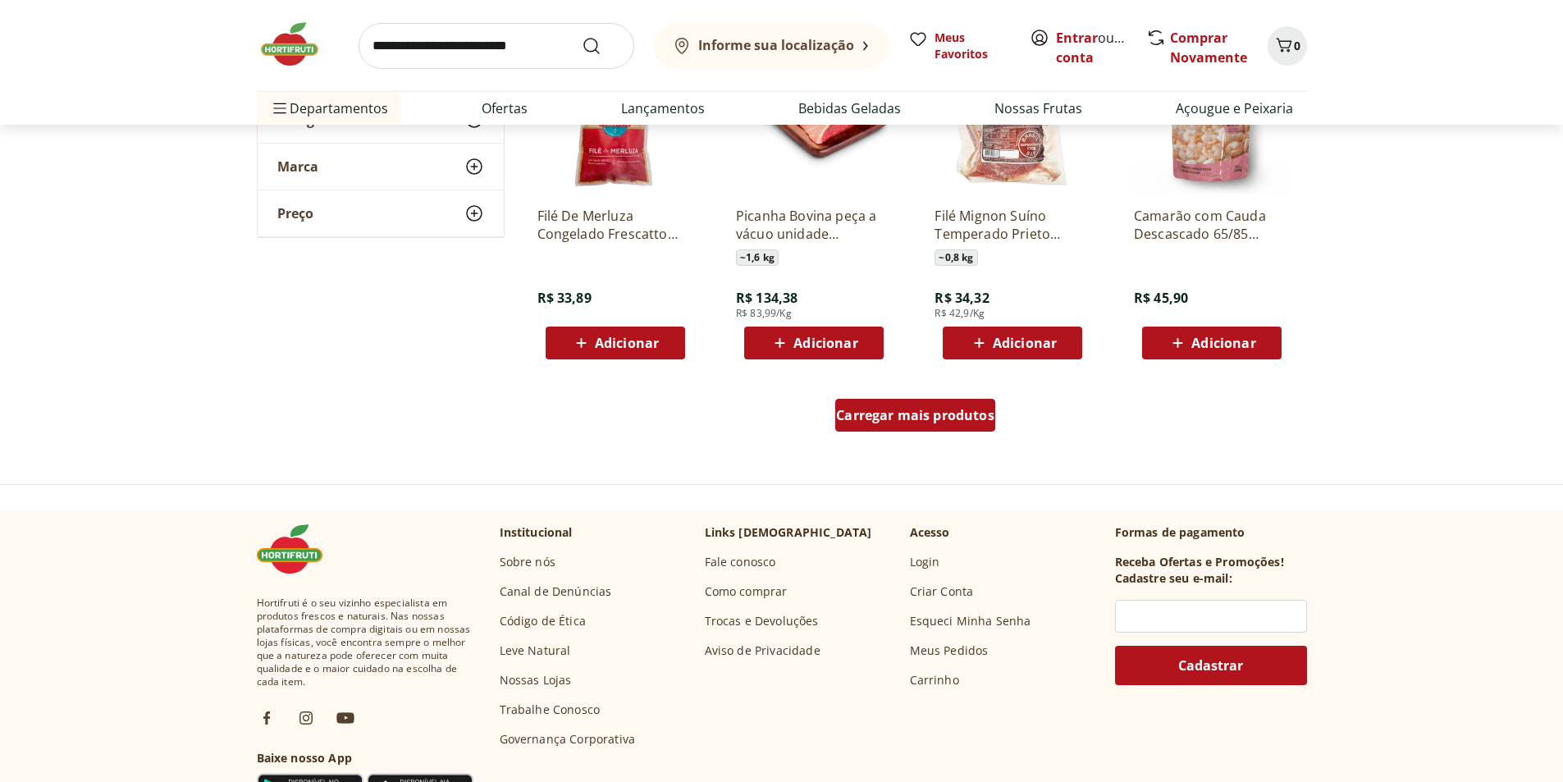
click at [915, 417] on span "Carregar mais produtos" at bounding box center [915, 415] width 158 height 13
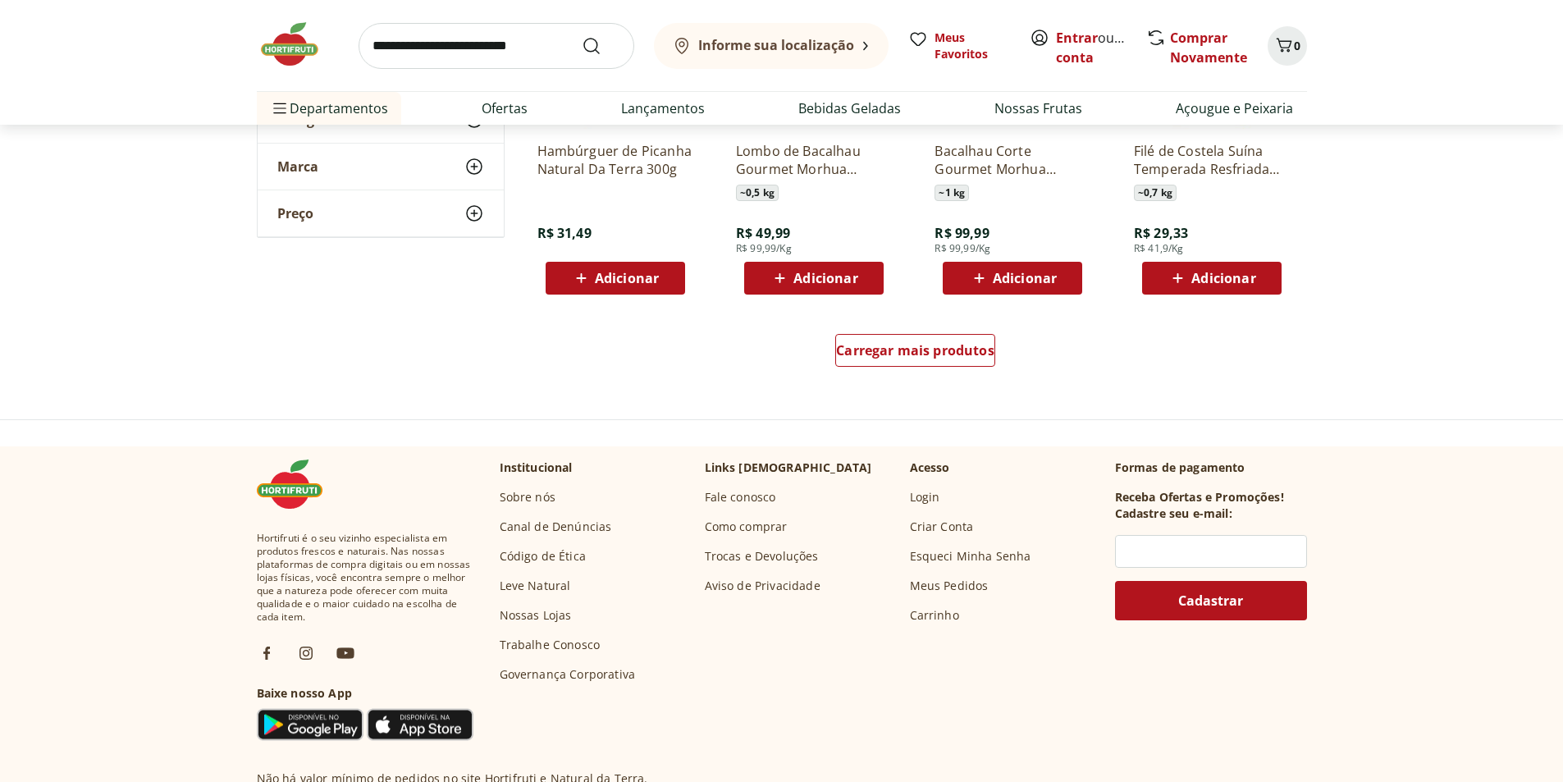
scroll to position [6402, 0]
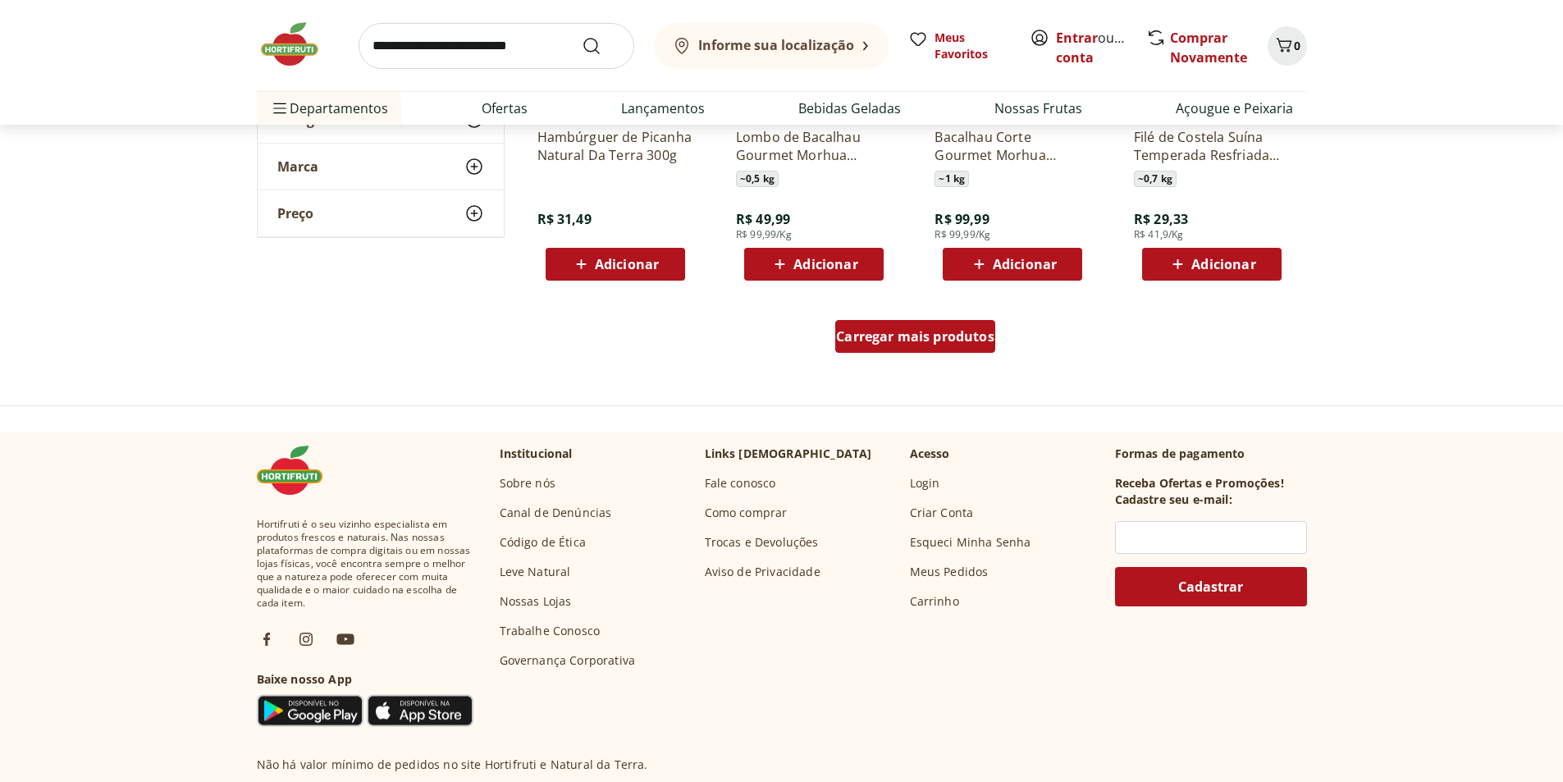
click at [983, 346] on div "Carregar mais produtos" at bounding box center [915, 336] width 160 height 33
